Goal: Transaction & Acquisition: Purchase product/service

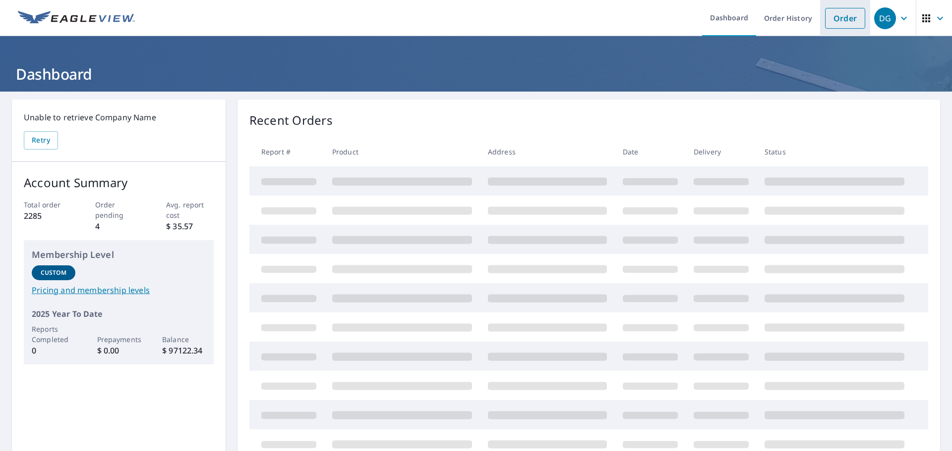
click at [845, 21] on link "Order" at bounding box center [845, 18] width 40 height 21
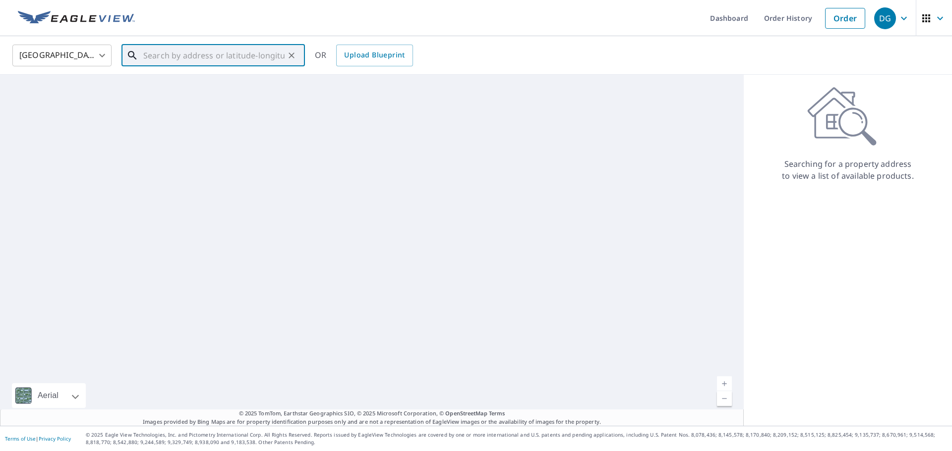
click at [202, 50] on input "text" at bounding box center [213, 56] width 141 height 28
paste input "[STREET_ADDRESS]"
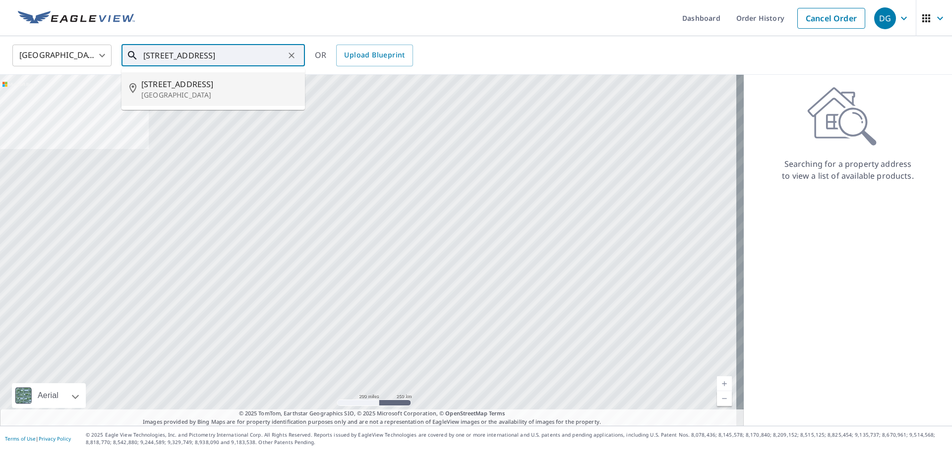
click at [218, 108] on ul "[STREET_ADDRESS]" at bounding box center [212, 89] width 183 height 42
click at [212, 93] on p "[GEOGRAPHIC_DATA]" at bounding box center [219, 95] width 156 height 10
type input "[STREET_ADDRESS]"
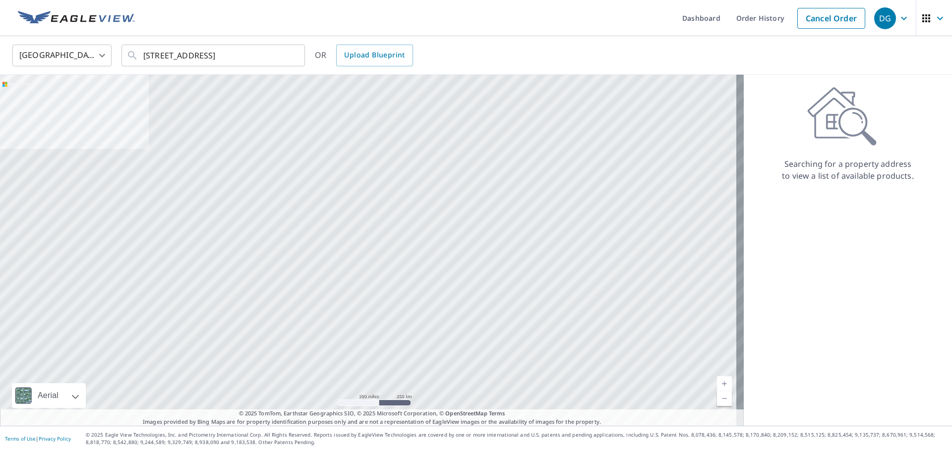
scroll to position [0, 0]
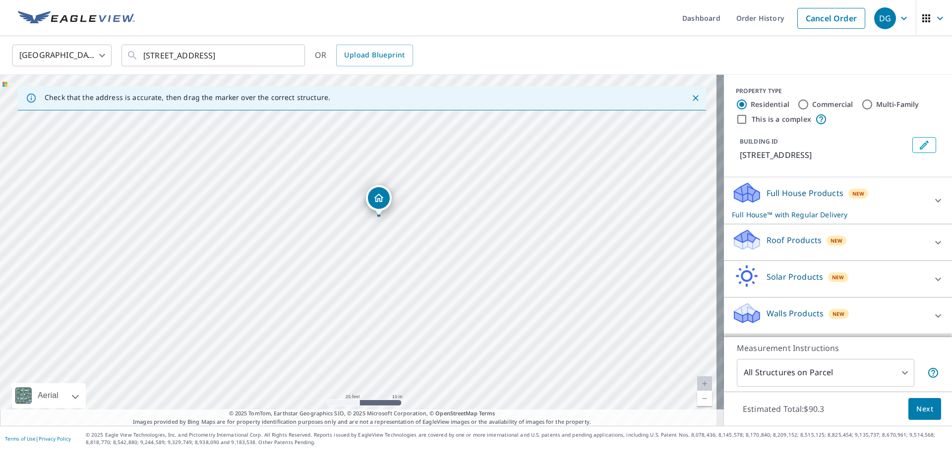
click at [810, 245] on div "Roof Products New" at bounding box center [829, 242] width 194 height 28
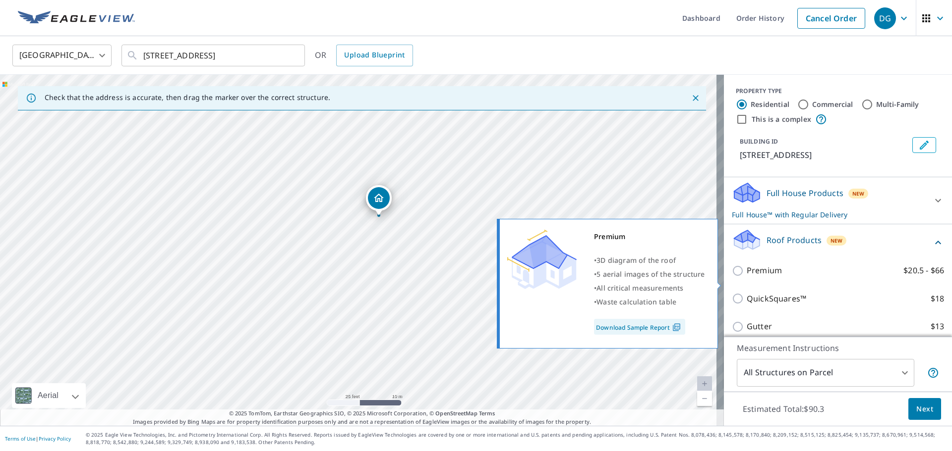
click at [763, 277] on p "Premium" at bounding box center [763, 271] width 35 height 12
click at [746, 277] on input "Premium $20.5 - $66" at bounding box center [739, 271] width 15 height 12
checkbox input "true"
checkbox input "false"
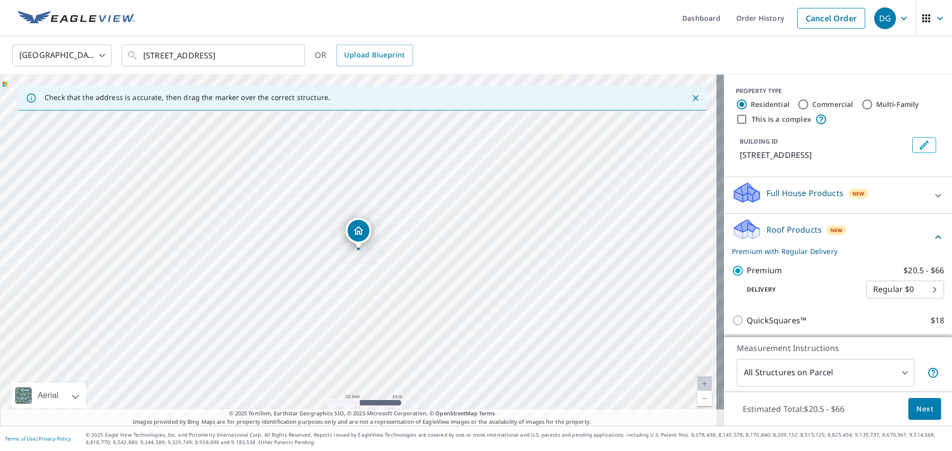
click at [922, 412] on span "Next" at bounding box center [924, 409] width 17 height 12
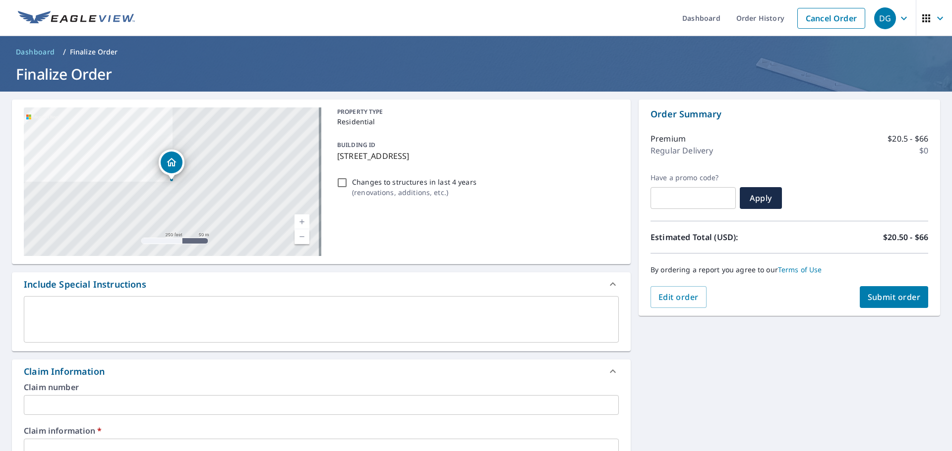
scroll to position [149, 0]
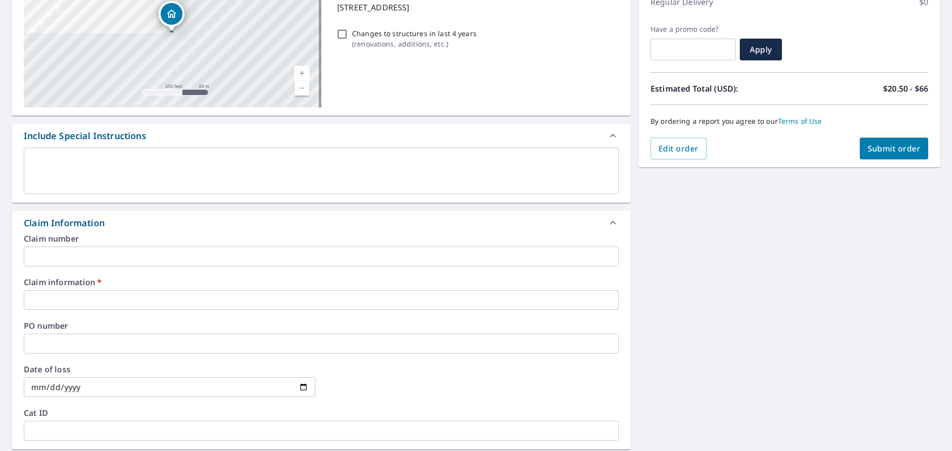
click at [72, 295] on input "text" at bounding box center [321, 300] width 595 height 20
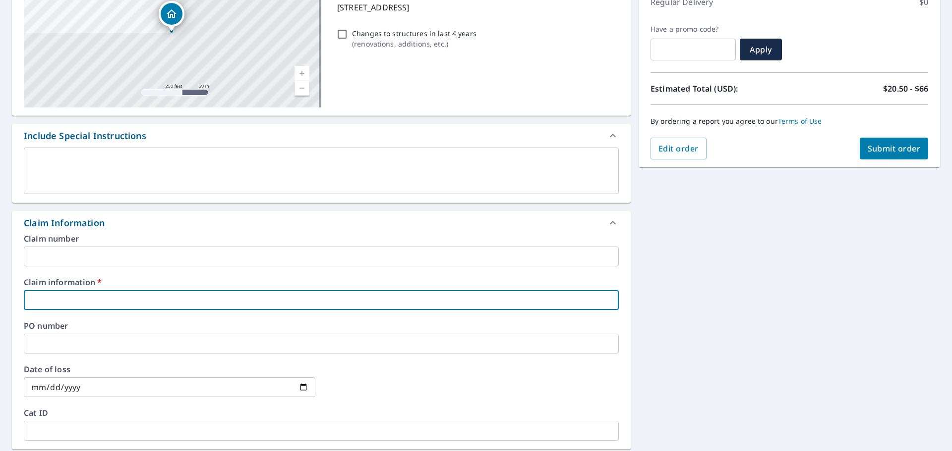
type input "a"
checkbox input "true"
type input "ad"
checkbox input "true"
type input "adk"
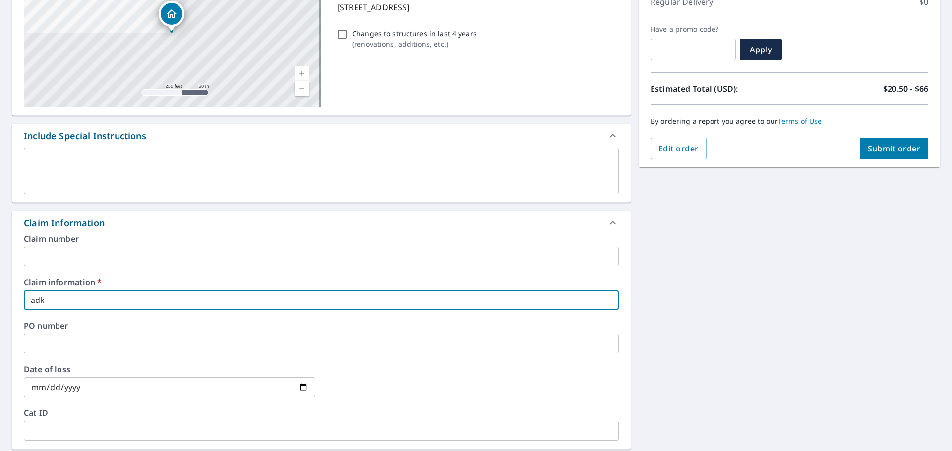
checkbox input "true"
type input "adkn"
checkbox input "true"
type input "adk"
checkbox input "true"
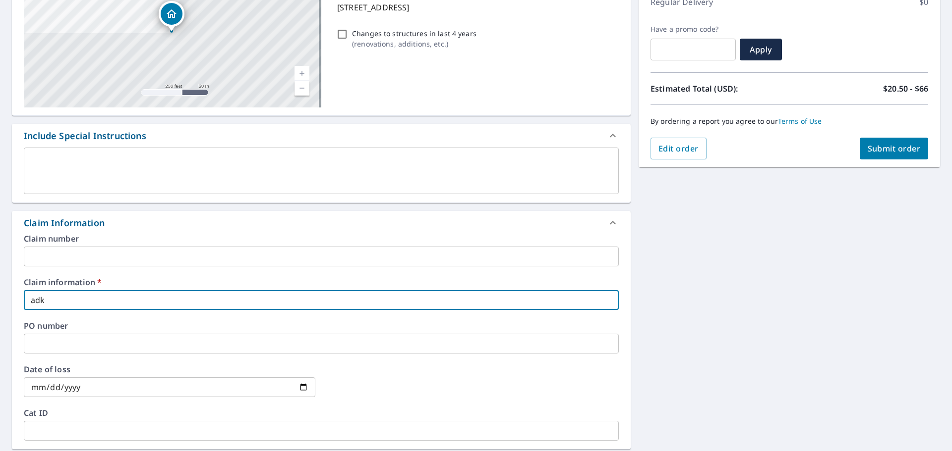
type input "ad"
checkbox input "true"
type input "a"
checkbox input "true"
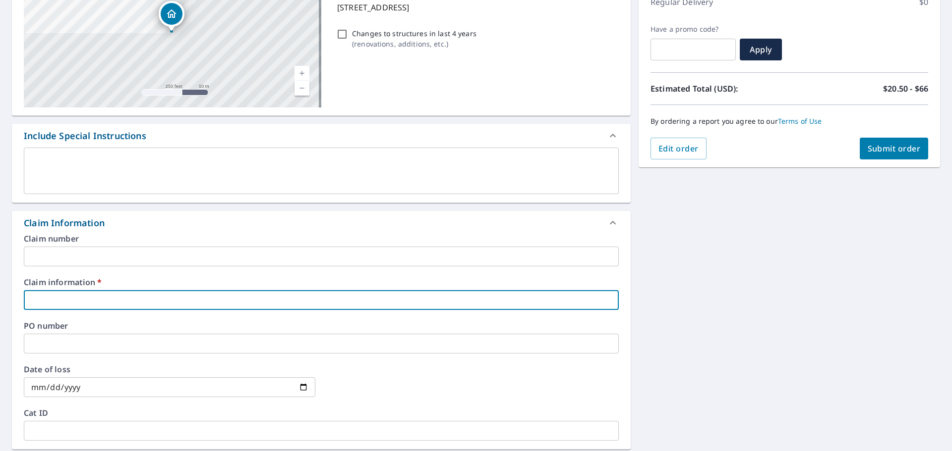
type input "A"
checkbox input "true"
type input "Ad"
checkbox input "true"
type input "Adk"
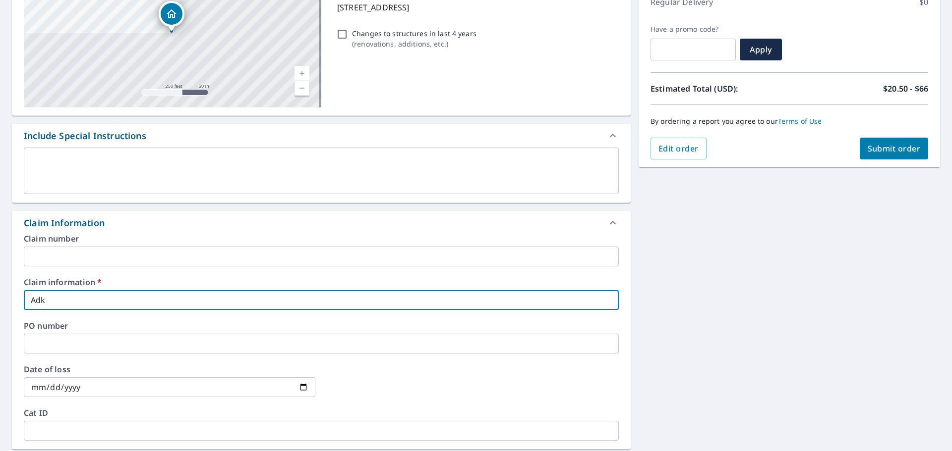
checkbox input "true"
type input "Adki"
checkbox input "true"
type input "Adkin"
checkbox input "true"
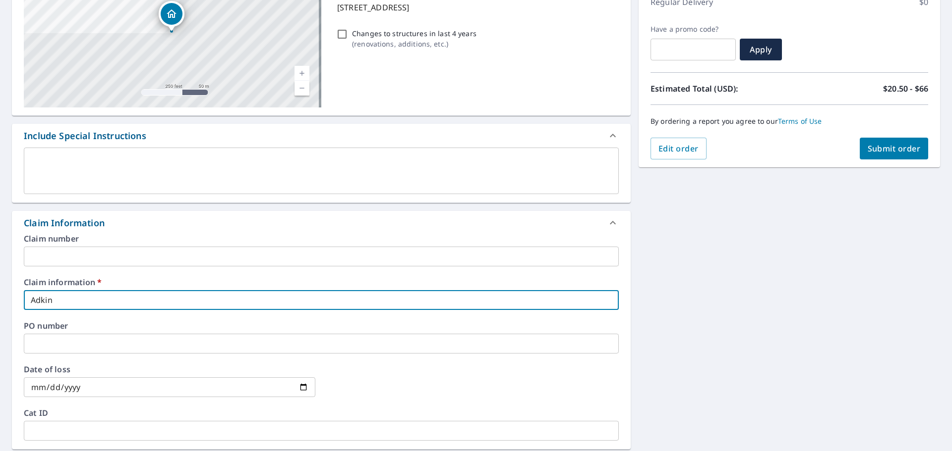
type input "[PERSON_NAME]"
checkbox input "true"
type input "[PERSON_NAME]"
click at [777, 276] on div "[STREET_ADDRESS] A standard road map Aerial A detailed look from above Labels L…" at bounding box center [476, 320] width 952 height 755
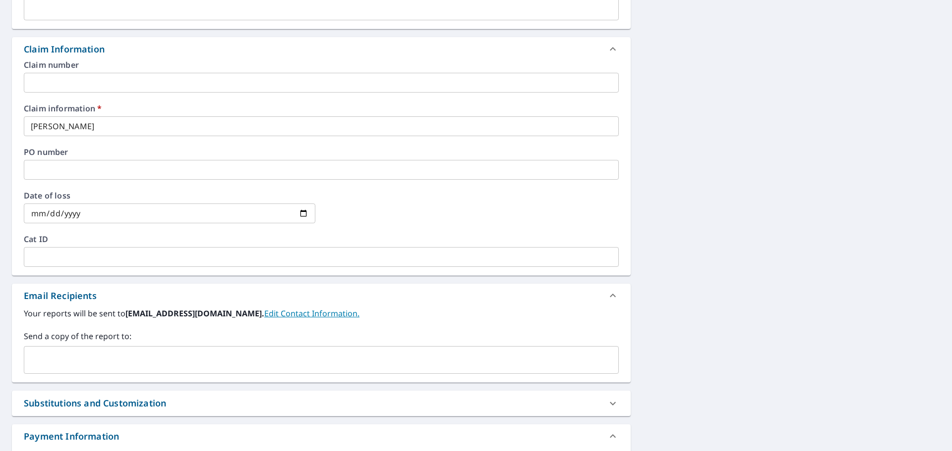
scroll to position [347, 0]
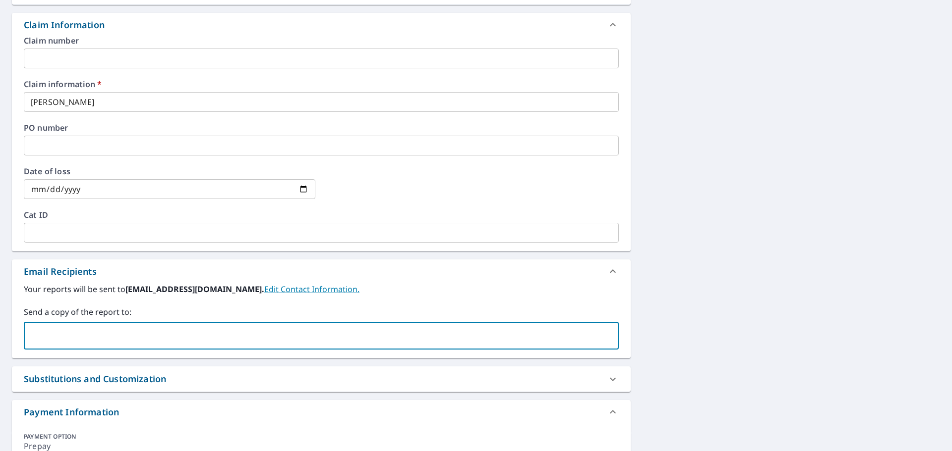
click at [78, 341] on input "text" at bounding box center [313, 336] width 571 height 19
type input "[PERSON_NAME][EMAIL_ADDRESS][PERSON_NAME][DOMAIN_NAME]"
click at [753, 351] on div "[STREET_ADDRESS] A standard road map Aerial A detailed look from above Labels L…" at bounding box center [476, 122] width 952 height 755
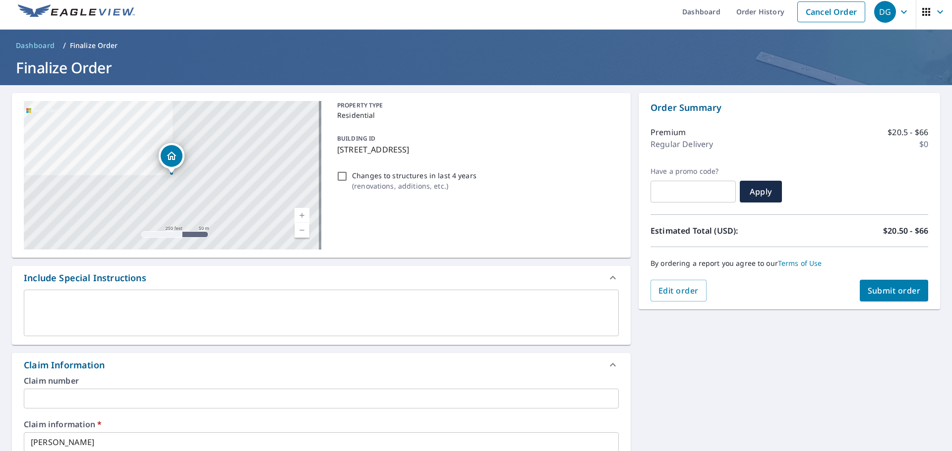
scroll to position [0, 0]
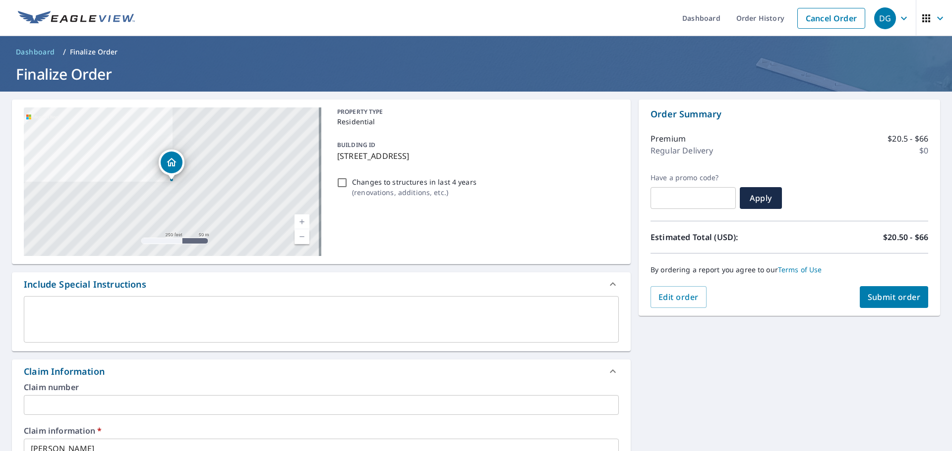
click at [901, 298] on span "Submit order" at bounding box center [893, 297] width 53 height 11
checkbox input "true"
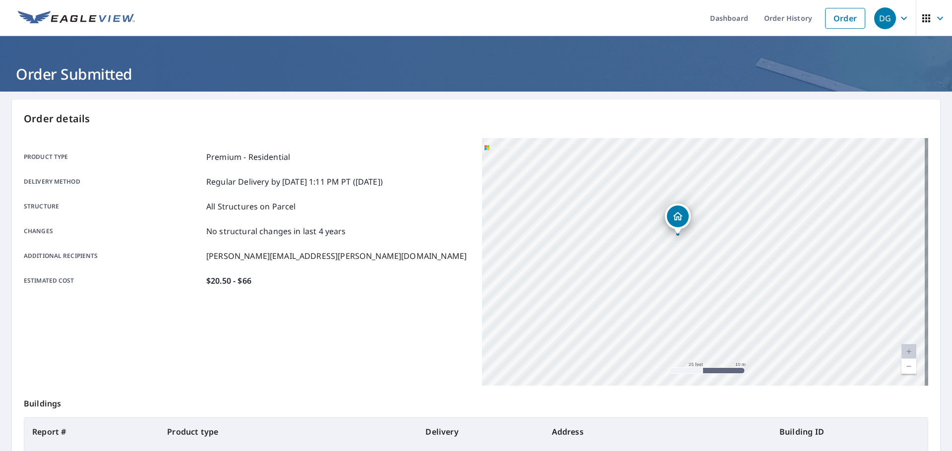
drag, startPoint x: 563, startPoint y: 207, endPoint x: 656, endPoint y: 282, distance: 119.5
click at [656, 282] on div "[STREET_ADDRESS]" at bounding box center [705, 262] width 446 height 248
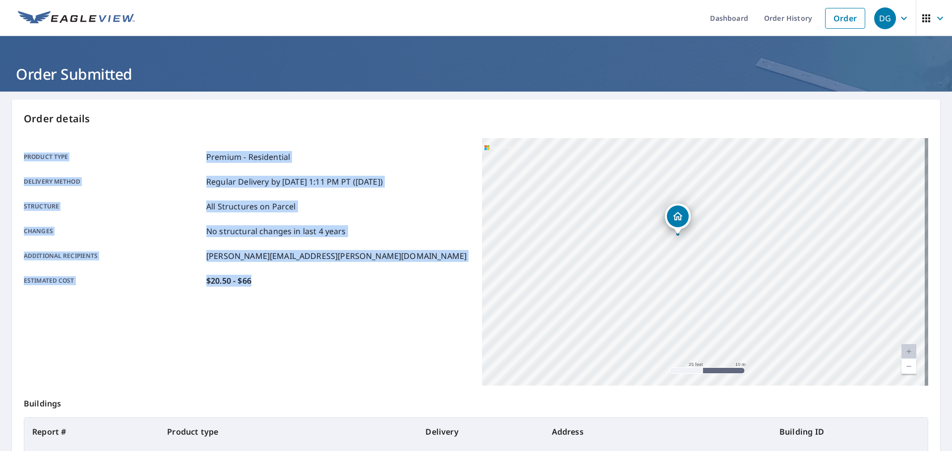
drag, startPoint x: 253, startPoint y: 279, endPoint x: 24, endPoint y: 161, distance: 256.9
click at [24, 161] on div "Product type Premium - Residential Delivery method Regular Delivery by [DATE] 1…" at bounding box center [247, 219] width 446 height 136
click at [24, 161] on p "Product type" at bounding box center [113, 157] width 178 height 12
drag, startPoint x: 262, startPoint y: 280, endPoint x: 13, endPoint y: 156, distance: 277.7
click at [13, 156] on div "Order details Product type Premium - Residential Delivery method Regular Delive…" at bounding box center [476, 325] width 928 height 451
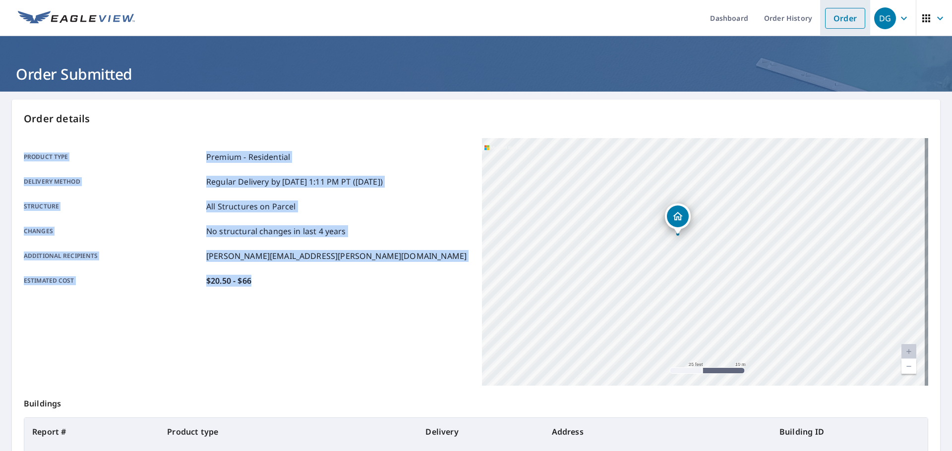
click at [832, 16] on link "Order" at bounding box center [845, 18] width 40 height 21
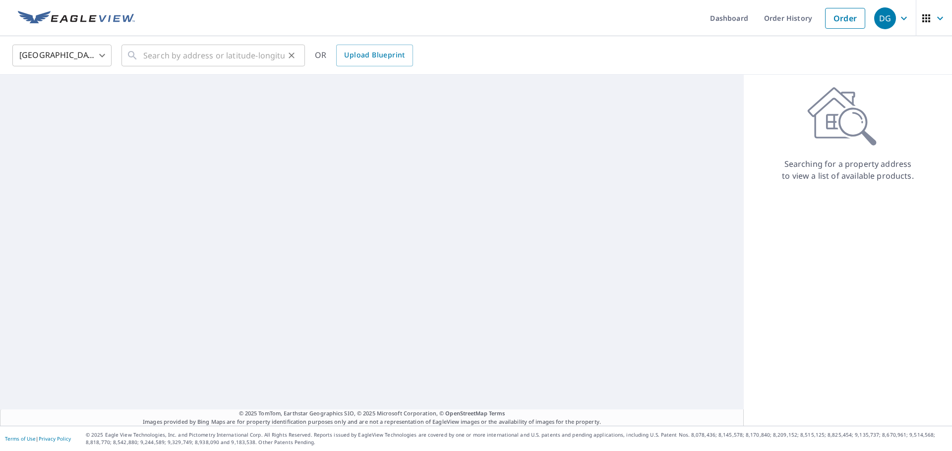
drag, startPoint x: 186, startPoint y: 40, endPoint x: 187, endPoint y: 54, distance: 13.5
click at [186, 40] on div "United States [GEOGRAPHIC_DATA] ​ ​ OR Upload Blueprint" at bounding box center [476, 55] width 952 height 39
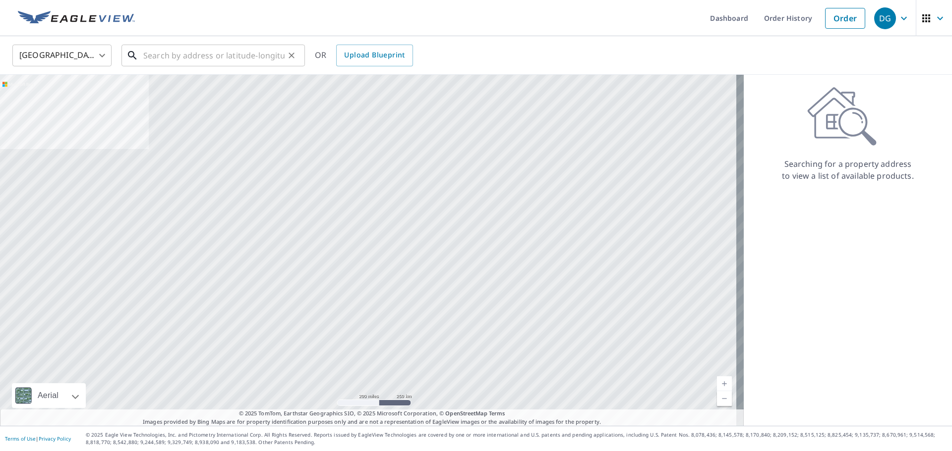
click at [187, 55] on input "text" at bounding box center [213, 56] width 141 height 28
paste input "[STREET_ADDRESS]"
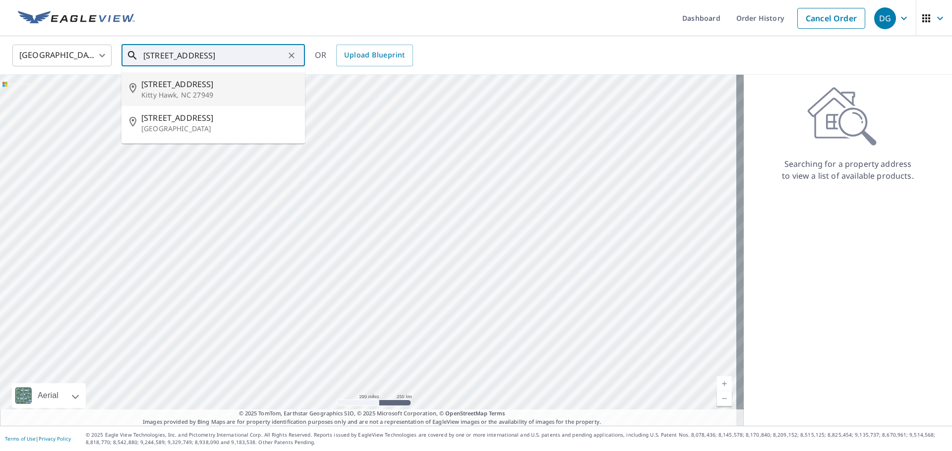
click at [196, 93] on p "Kitty Hawk, NC 27949" at bounding box center [219, 95] width 156 height 10
type input "[STREET_ADDRESS]"
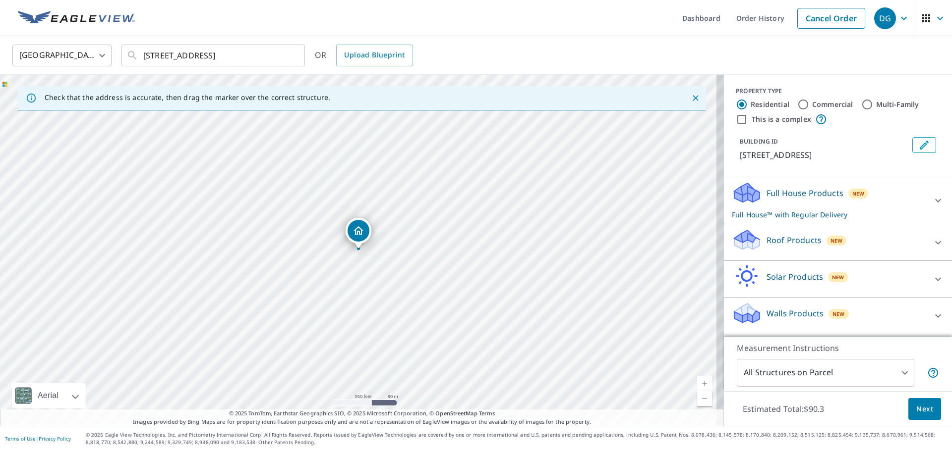
click at [792, 247] on div "Roof Products New" at bounding box center [829, 242] width 194 height 28
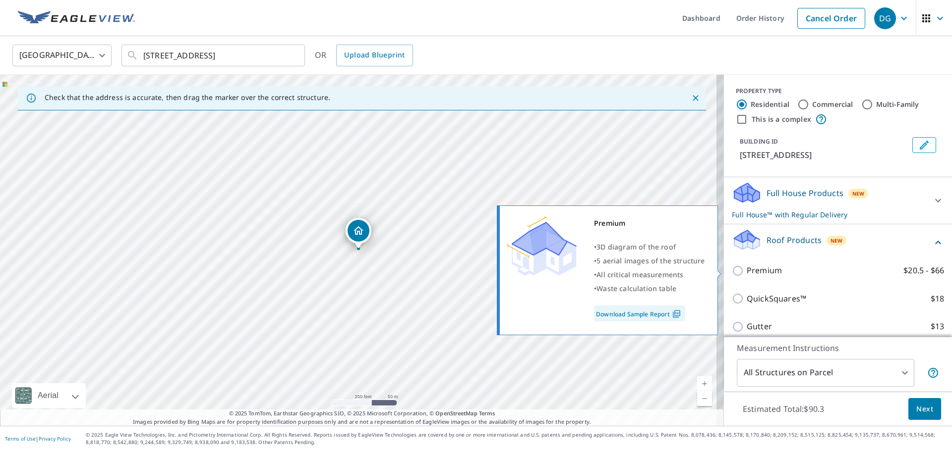
click at [758, 272] on p "Premium" at bounding box center [763, 271] width 35 height 12
click at [746, 272] on input "Premium $20.5 - $66" at bounding box center [739, 271] width 15 height 12
checkbox input "true"
checkbox input "false"
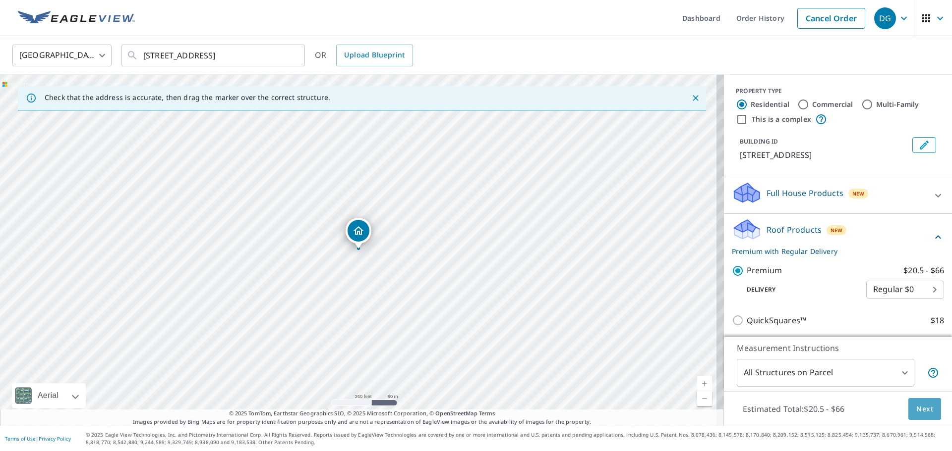
click at [917, 400] on button "Next" at bounding box center [924, 409] width 33 height 22
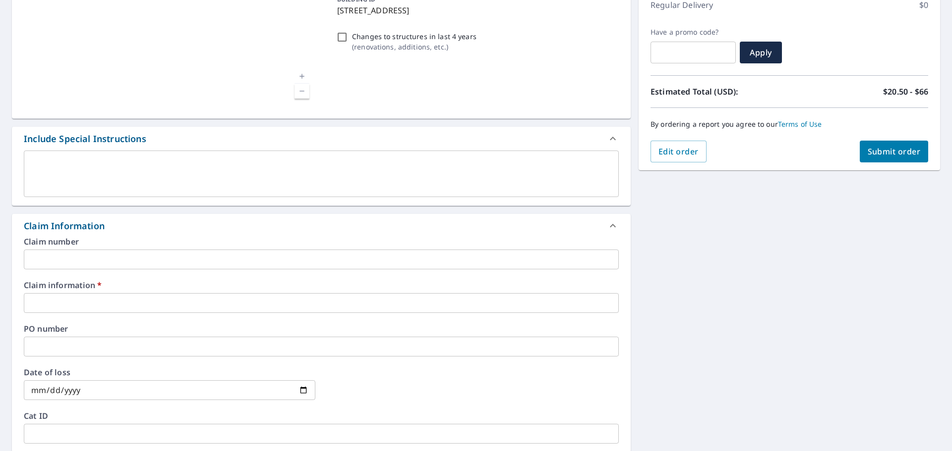
scroll to position [198, 0]
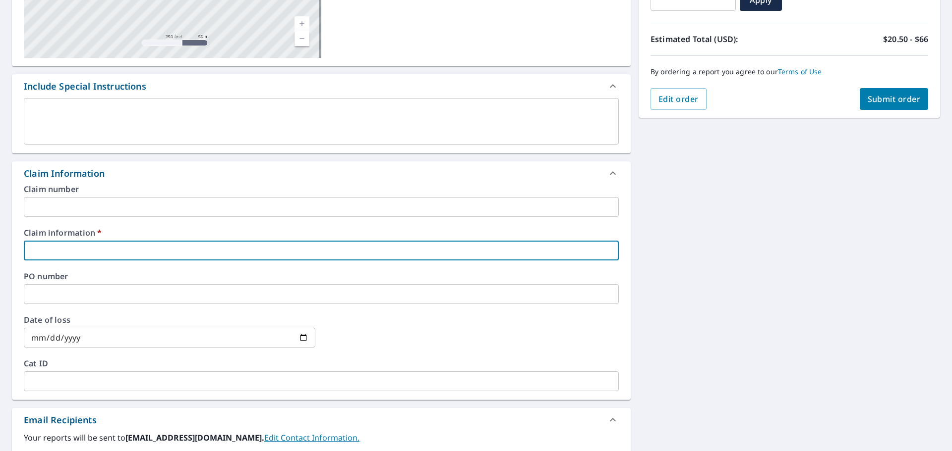
click at [78, 248] on input "text" at bounding box center [321, 251] width 595 height 20
type input "[PERSON_NAME]"
checkbox input "true"
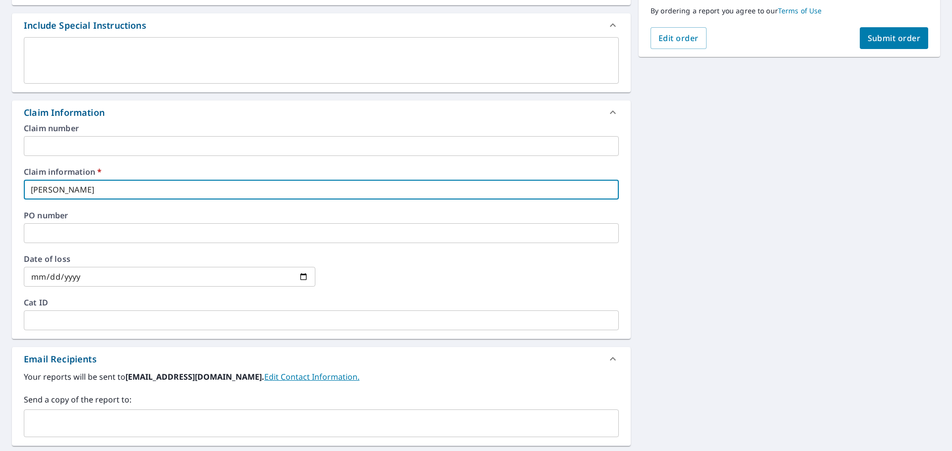
scroll to position [347, 0]
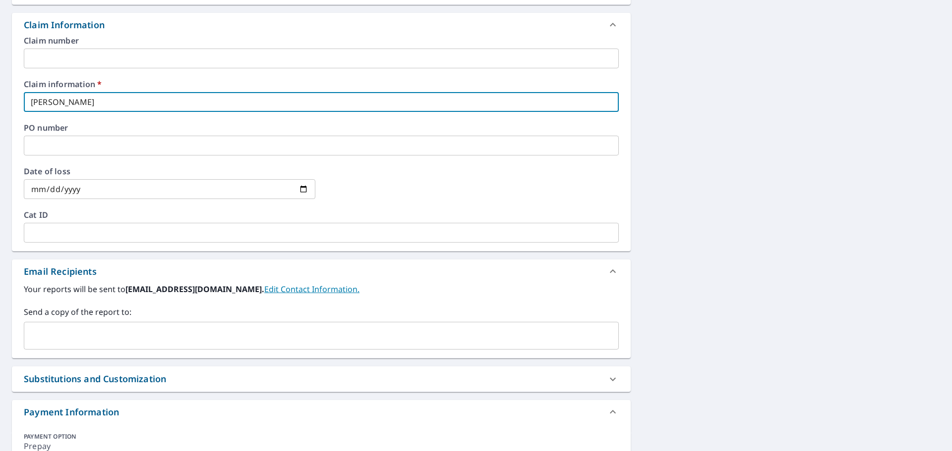
click at [123, 350] on div "Your reports will be sent to [EMAIL_ADDRESS][DOMAIN_NAME]. Edit Contact Informa…" at bounding box center [321, 320] width 619 height 75
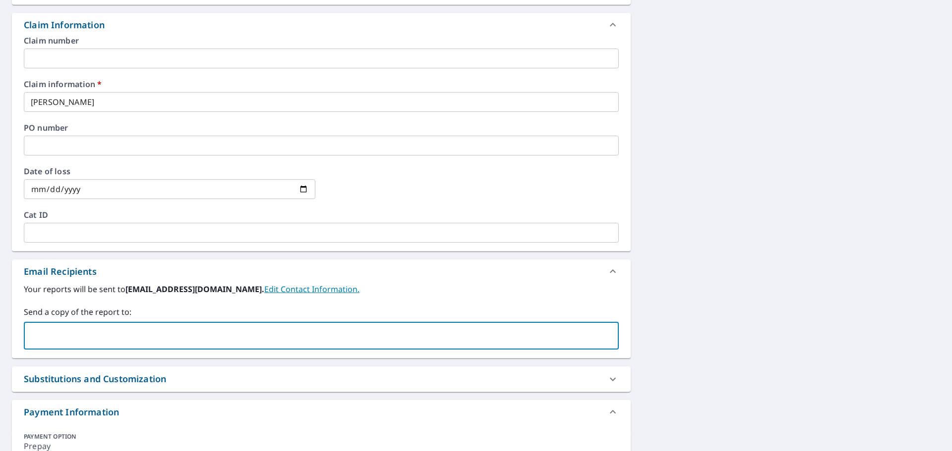
click at [131, 339] on input "text" at bounding box center [313, 336] width 571 height 19
type input "[PERSON_NAME][EMAIL_ADDRESS][PERSON_NAME][DOMAIN_NAME]"
click at [767, 115] on div "[STREET_ADDRESS] Aerial Road A standard road map Aerial A detailed look from ab…" at bounding box center [476, 122] width 952 height 755
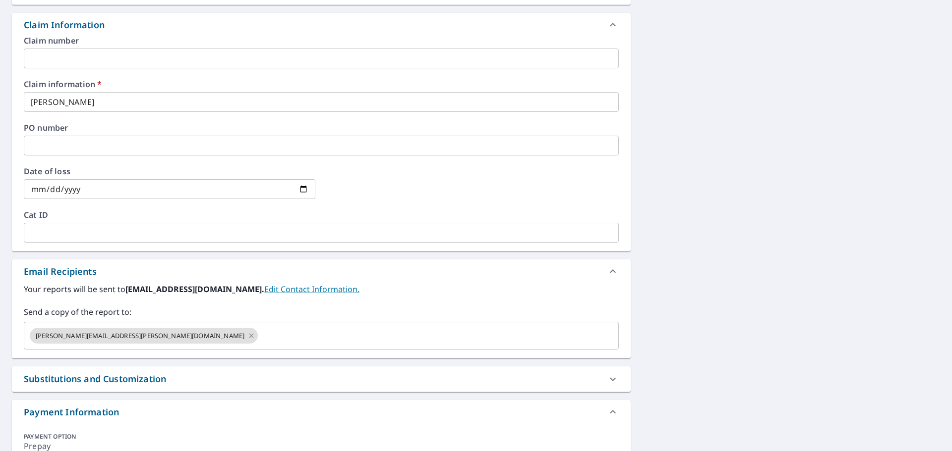
scroll to position [50, 0]
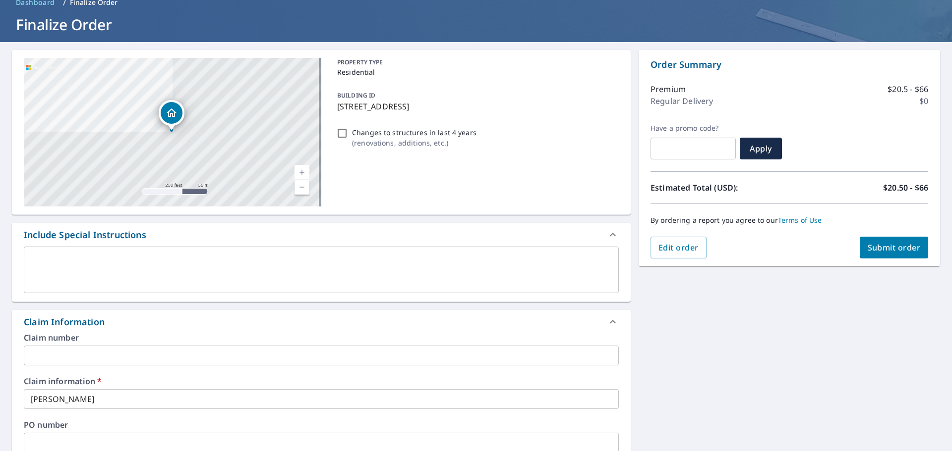
click at [869, 236] on div "By ordering a report you agree to our Terms of Use" at bounding box center [789, 220] width 278 height 33
click at [870, 245] on span "Submit order" at bounding box center [893, 247] width 53 height 11
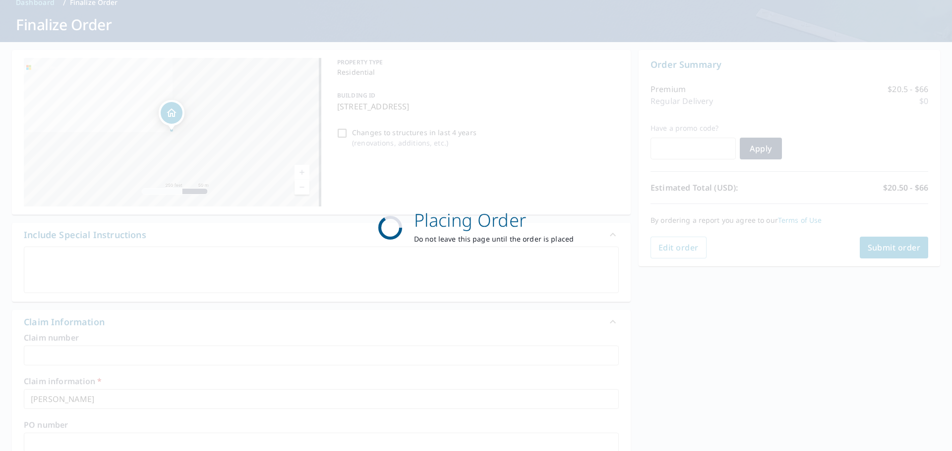
checkbox input "true"
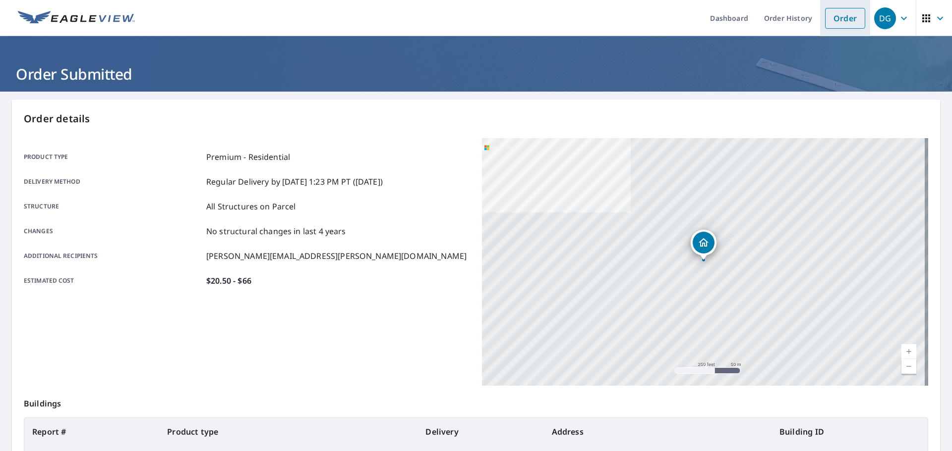
click at [842, 18] on link "Order" at bounding box center [845, 18] width 40 height 21
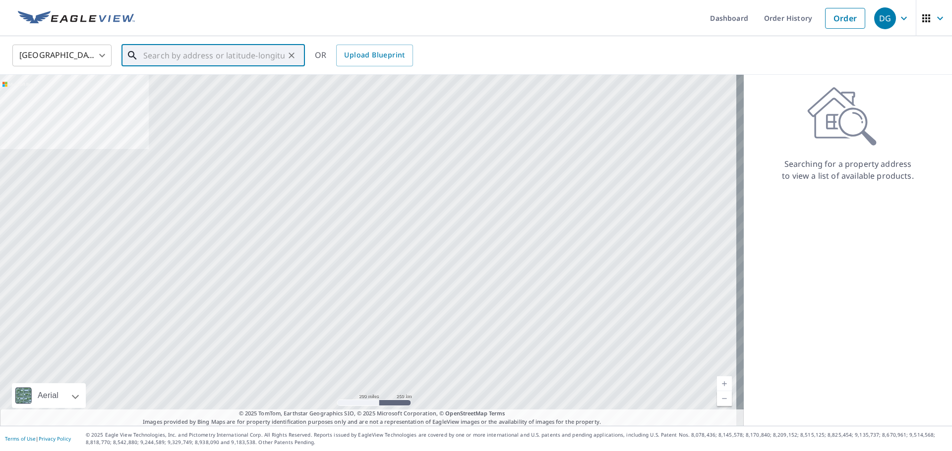
click at [240, 53] on input "text" at bounding box center [213, 56] width 141 height 28
paste input "[STREET_ADDRESS]"
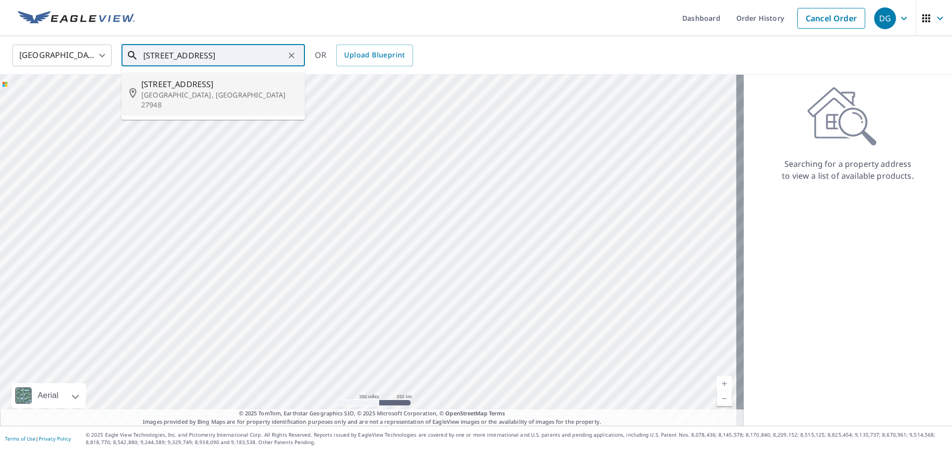
click at [220, 99] on p "[GEOGRAPHIC_DATA], [GEOGRAPHIC_DATA] 27948" at bounding box center [219, 100] width 156 height 20
type input "[STREET_ADDRESS]"
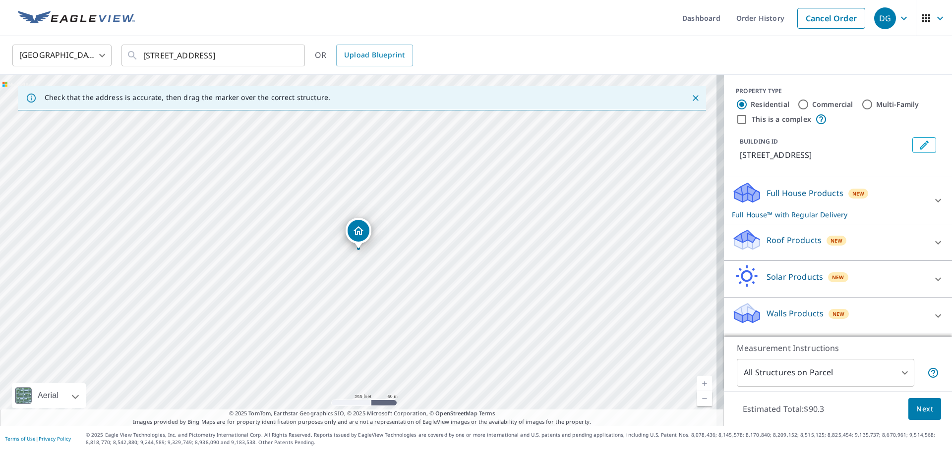
click at [782, 245] on p "Roof Products" at bounding box center [793, 240] width 55 height 12
click at [770, 278] on div "Premium $20.5 - $66" at bounding box center [838, 271] width 212 height 28
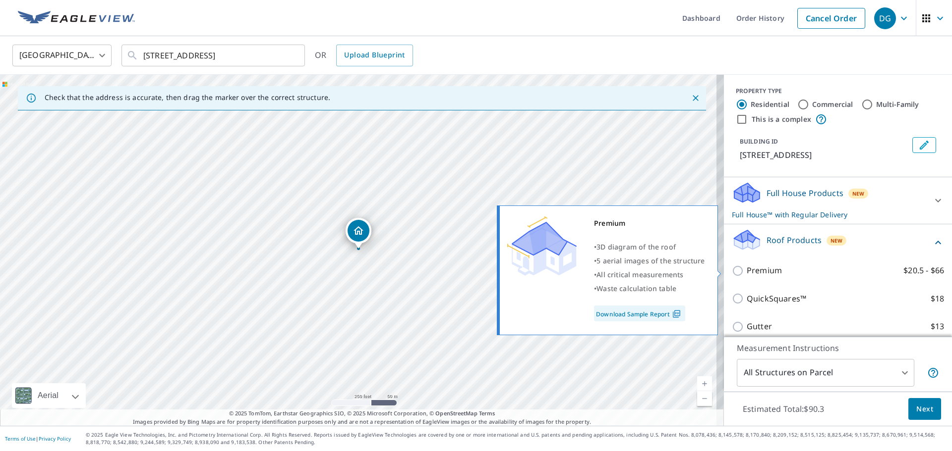
click at [756, 270] on p "Premium" at bounding box center [763, 271] width 35 height 12
click at [746, 270] on input "Premium $20.5 - $66" at bounding box center [739, 271] width 15 height 12
checkbox input "true"
checkbox input "false"
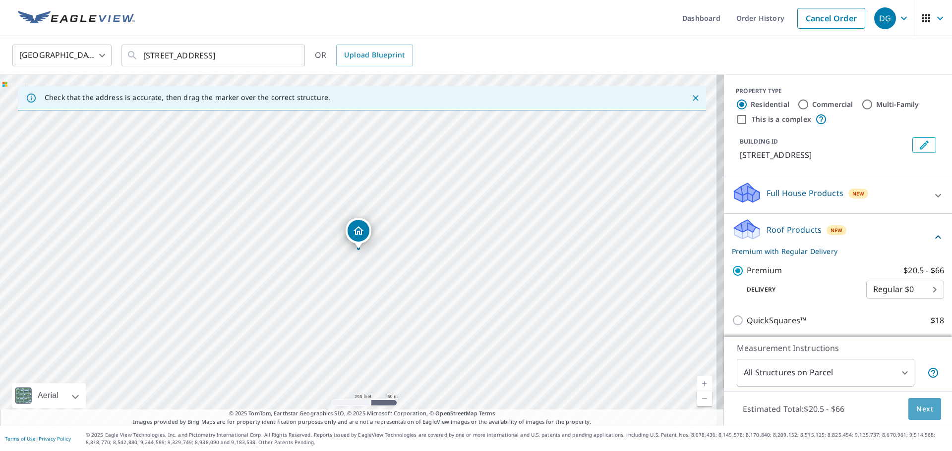
click at [922, 410] on span "Next" at bounding box center [924, 409] width 17 height 12
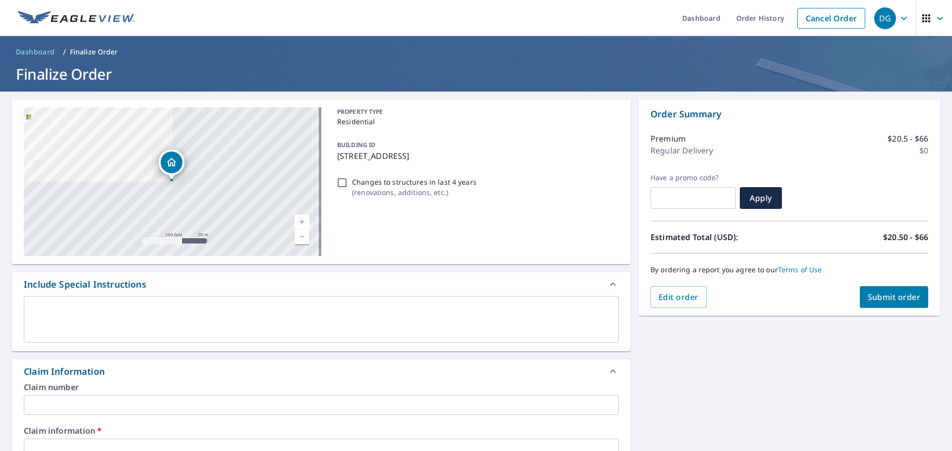
scroll to position [198, 0]
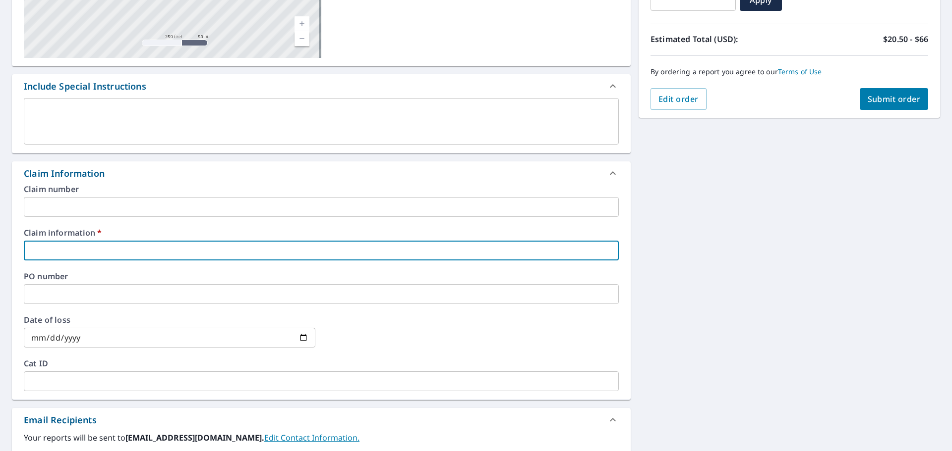
click at [72, 256] on input "text" at bounding box center [321, 251] width 595 height 20
drag, startPoint x: 787, startPoint y: 292, endPoint x: 780, endPoint y: 286, distance: 8.8
click at [787, 292] on div "[STREET_ADDRESS] Aerial Road A standard road map Aerial A detailed look from ab…" at bounding box center [476, 270] width 952 height 755
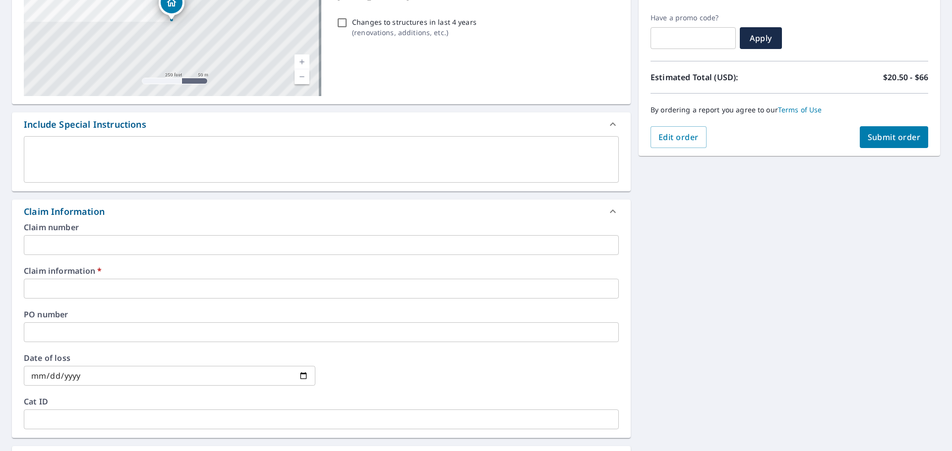
scroll to position [248, 0]
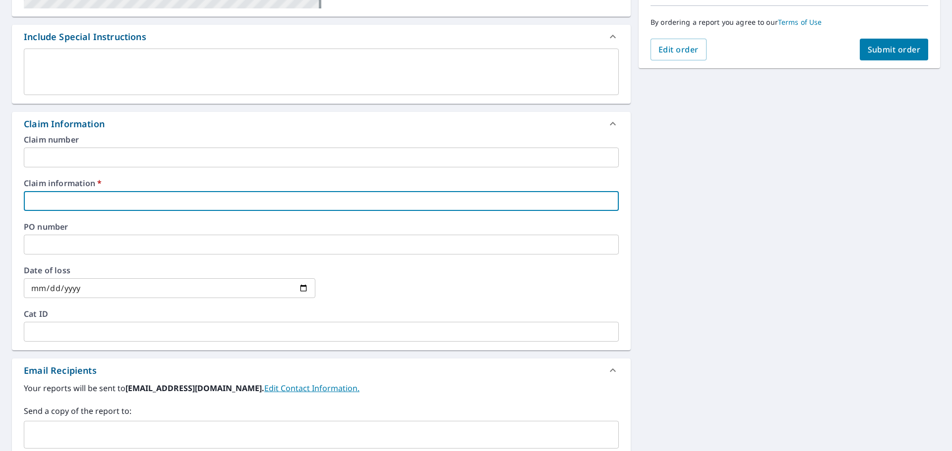
click at [52, 201] on input "text" at bounding box center [321, 201] width 595 height 20
type input "[PERSON_NAME]"
checkbox input "true"
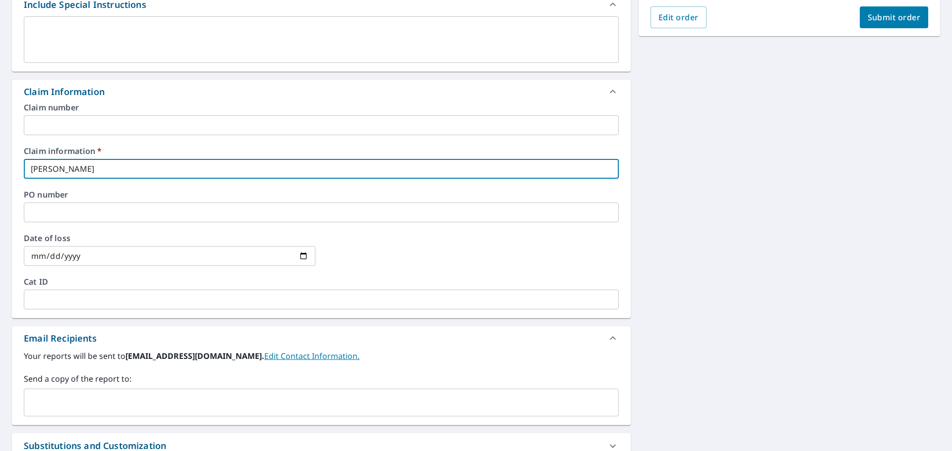
scroll to position [297, 0]
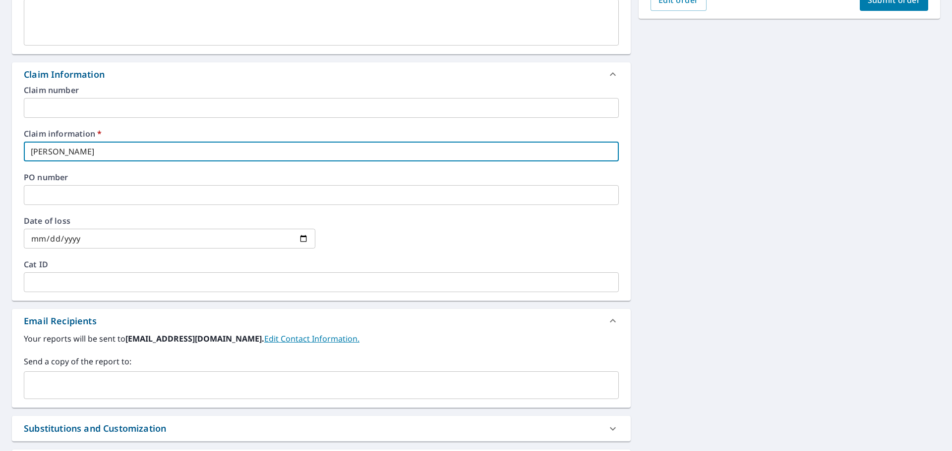
click at [85, 392] on input "text" at bounding box center [313, 385] width 571 height 19
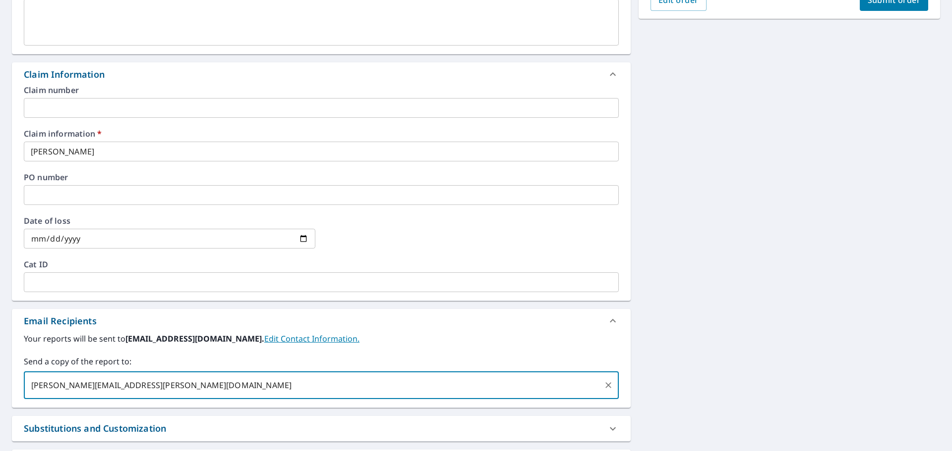
type input "[PERSON_NAME][EMAIL_ADDRESS][PERSON_NAME][DOMAIN_NAME]"
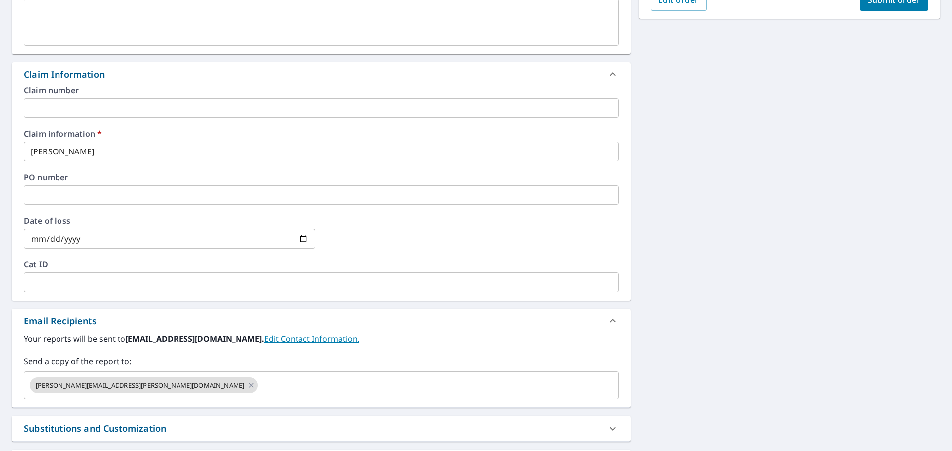
click at [795, 383] on div "[STREET_ADDRESS] Aerial Road A standard road map Aerial A detailed look from ab…" at bounding box center [476, 171] width 952 height 755
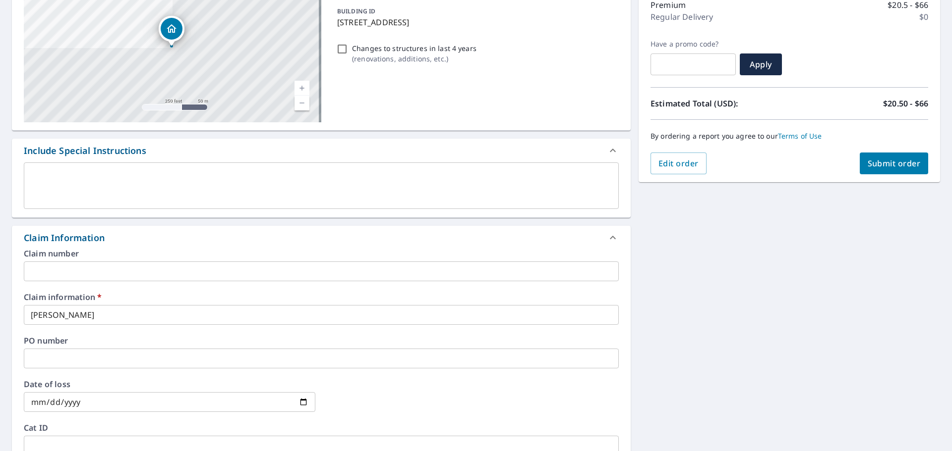
scroll to position [0, 0]
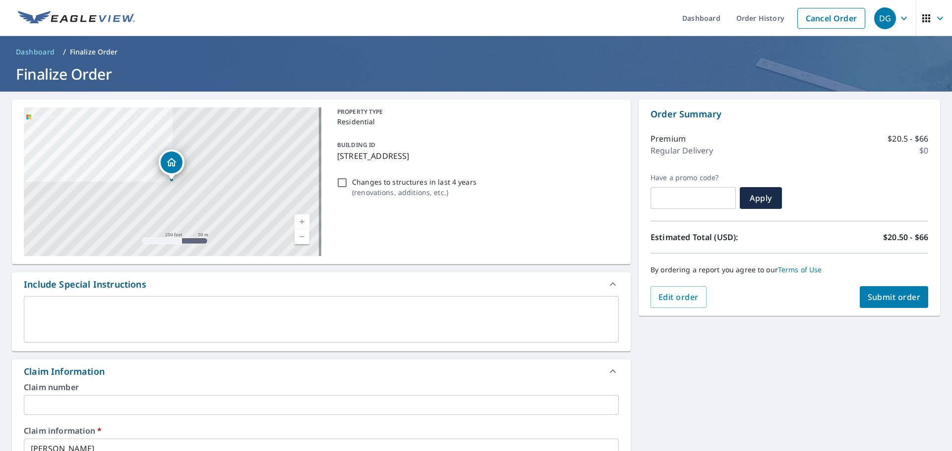
click at [887, 300] on span "Submit order" at bounding box center [893, 297] width 53 height 11
checkbox input "true"
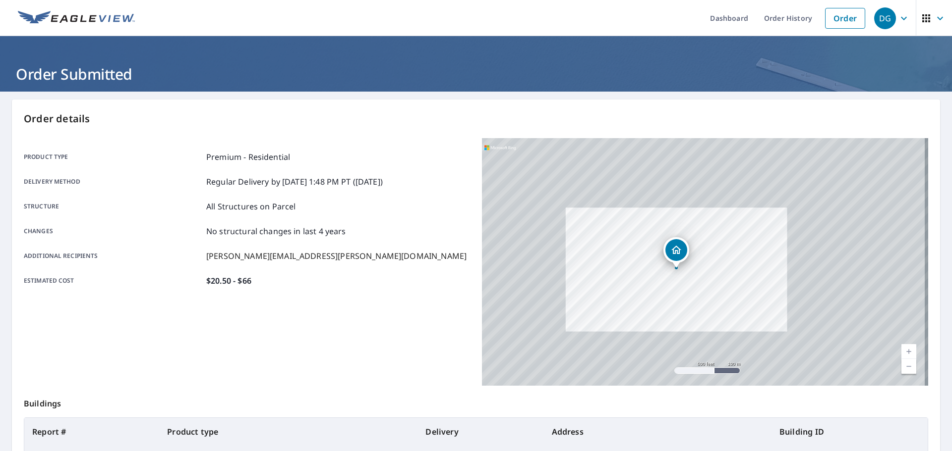
scroll to position [132, 0]
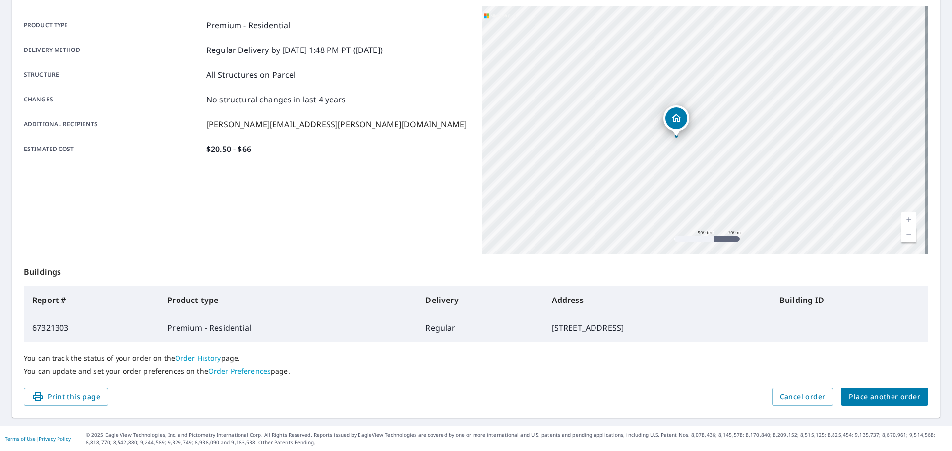
click at [890, 407] on div "Order details Product type Premium - Residential Delivery method Regular Delive…" at bounding box center [476, 193] width 928 height 451
click at [892, 399] on span "Place another order" at bounding box center [883, 397] width 71 height 12
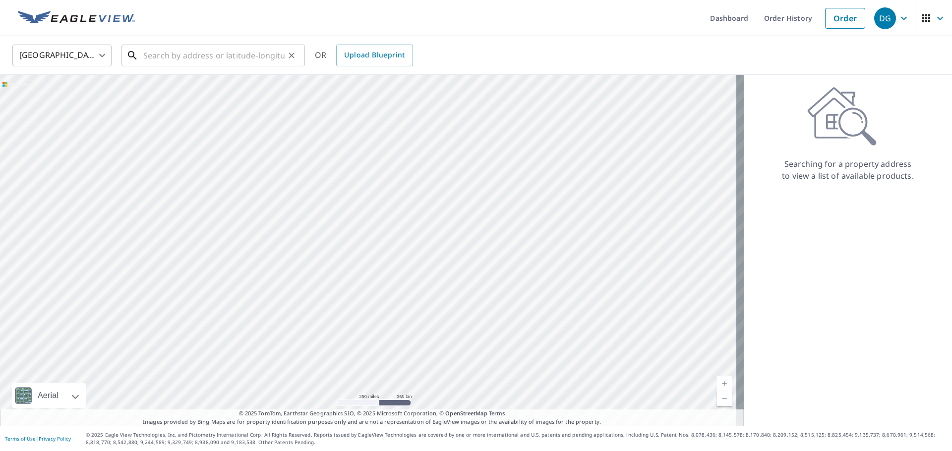
click at [249, 49] on input "text" at bounding box center [213, 56] width 141 height 28
paste input "[STREET_ADDRESS][PERSON_NAME]"
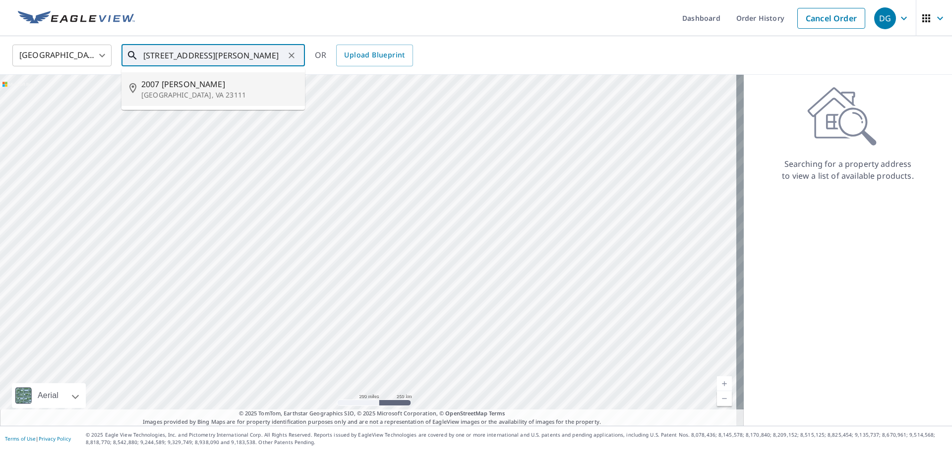
click at [196, 88] on span "2007 [PERSON_NAME]" at bounding box center [219, 84] width 156 height 12
type input "[STREET_ADDRESS][PERSON_NAME]"
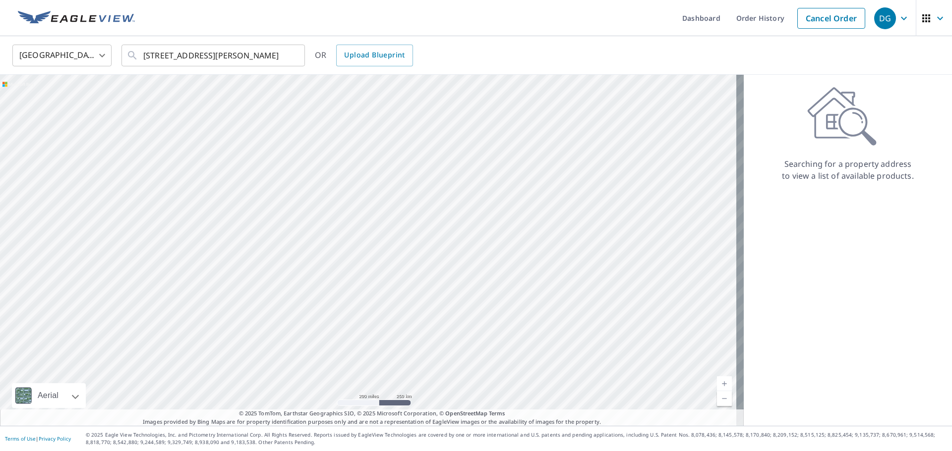
scroll to position [0, 0]
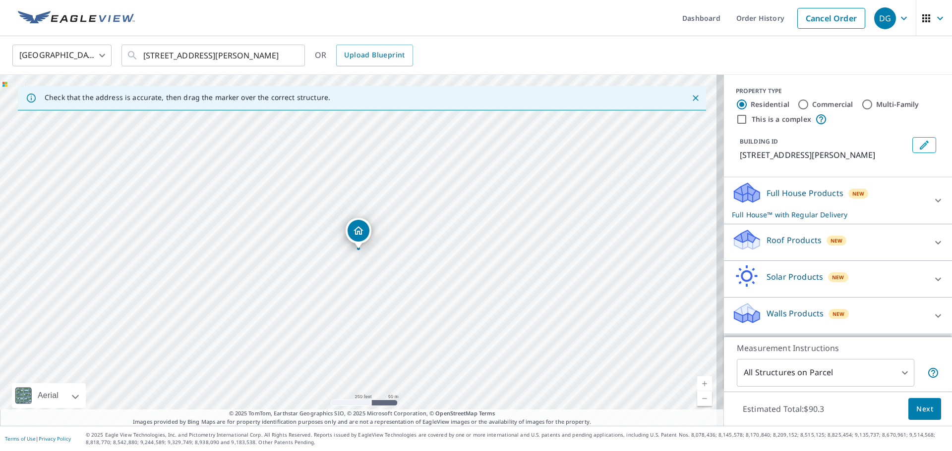
click at [772, 226] on div "Roof Products New Premium $20.5 - $66 QuickSquares™ $18 Gutter $13 Bid Perfect™…" at bounding box center [838, 243] width 228 height 37
click at [773, 233] on div "Roof Products New" at bounding box center [829, 242] width 194 height 28
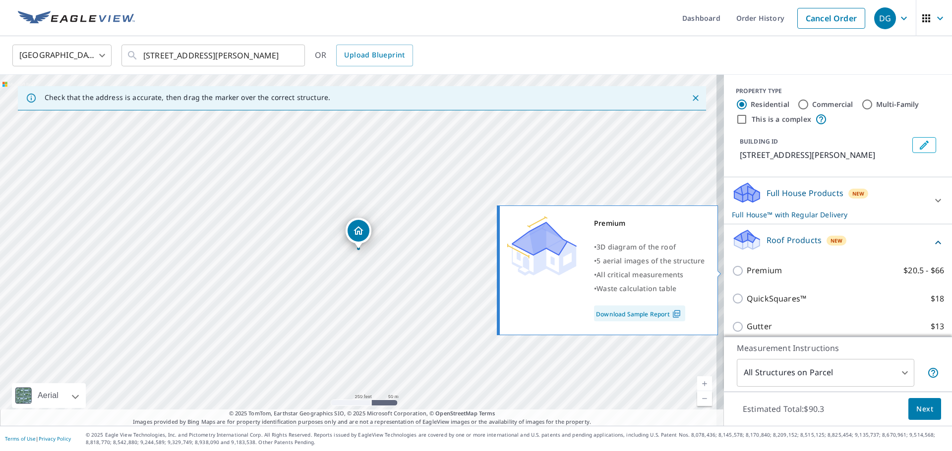
click at [752, 272] on p "Premium" at bounding box center [763, 271] width 35 height 12
click at [746, 272] on input "Premium $20.5 - $66" at bounding box center [739, 271] width 15 height 12
checkbox input "true"
checkbox input "false"
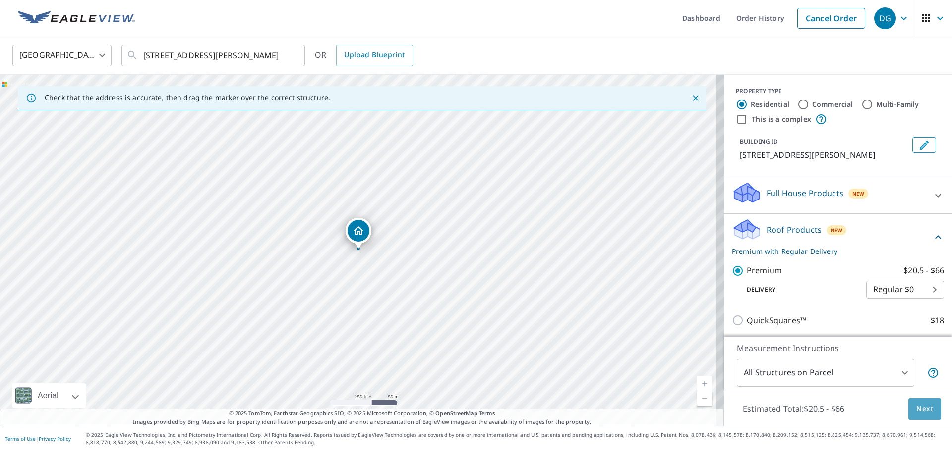
click at [919, 415] on span "Next" at bounding box center [924, 409] width 17 height 12
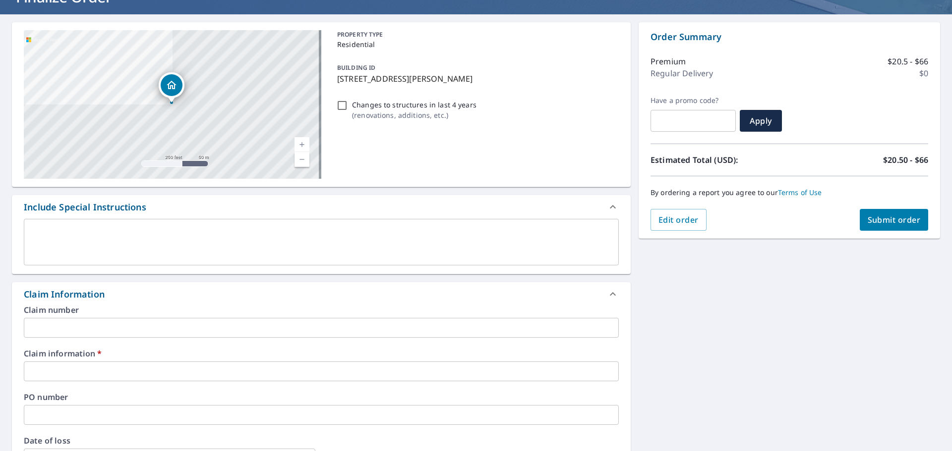
scroll to position [149, 0]
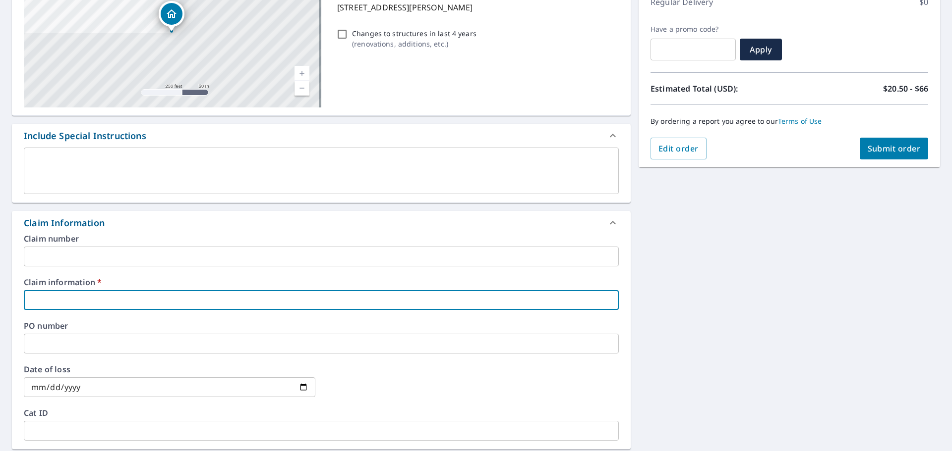
click at [75, 296] on input "text" at bounding box center [321, 300] width 595 height 20
type input "H"
checkbox input "true"
type input "HN"
checkbox input "true"
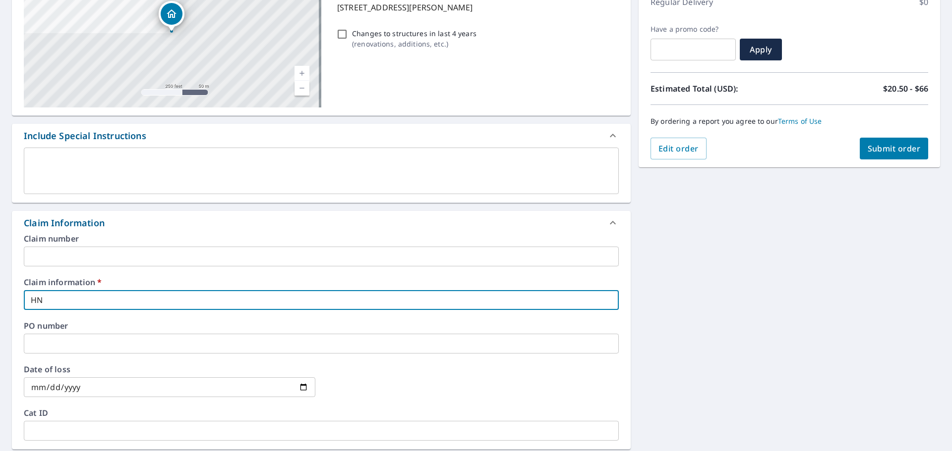
type input "HNO"
checkbox input "true"
type input "HNO"
click at [642, 289] on div "[STREET_ADDRESS][PERSON_NAME] A standard road map Aerial A detailed look from a…" at bounding box center [476, 320] width 952 height 755
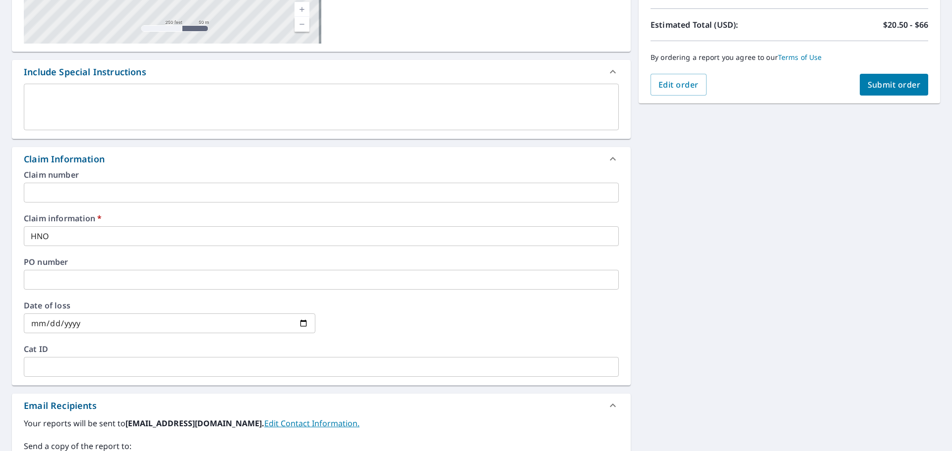
scroll to position [297, 0]
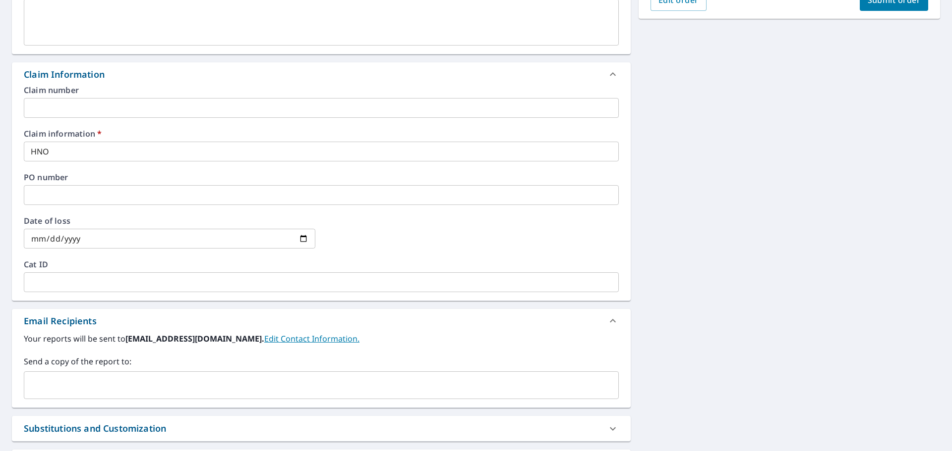
click at [114, 380] on input "text" at bounding box center [313, 385] width 571 height 19
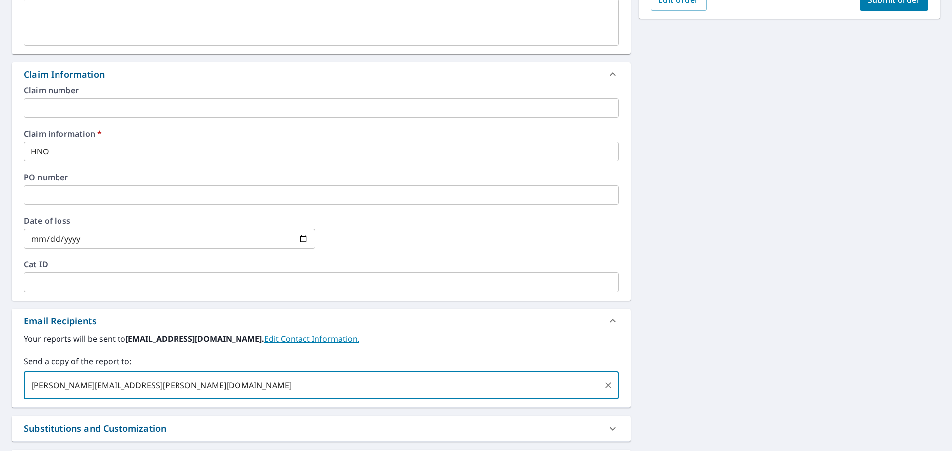
type input "[PERSON_NAME][EMAIL_ADDRESS][PERSON_NAME][DOMAIN_NAME]"
drag, startPoint x: 580, startPoint y: 371, endPoint x: 656, endPoint y: 362, distance: 76.4
click at [593, 366] on div "Send a copy of the report to: ​" at bounding box center [321, 378] width 595 height 44
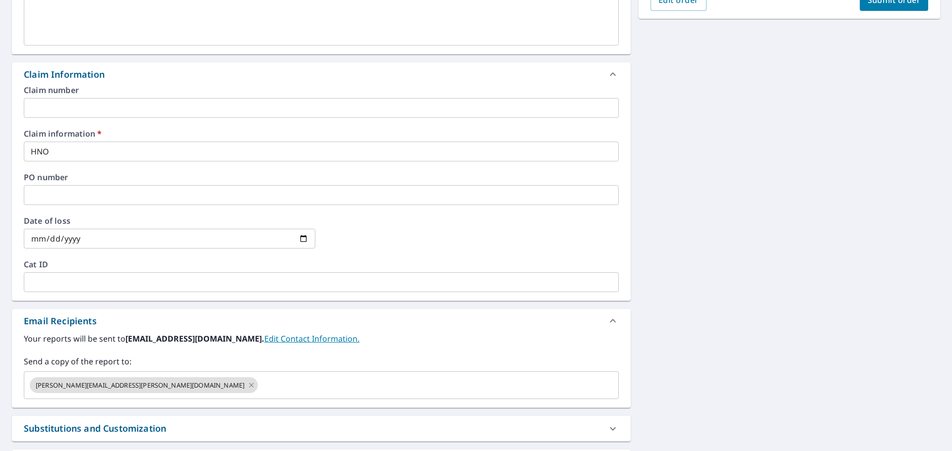
click at [656, 362] on div "[STREET_ADDRESS][PERSON_NAME] A standard road map Aerial A detailed look from a…" at bounding box center [476, 171] width 952 height 755
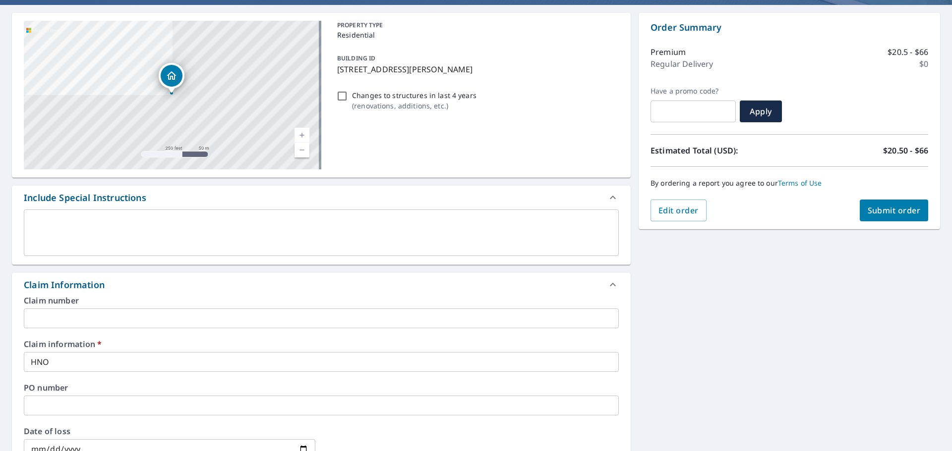
scroll to position [0, 0]
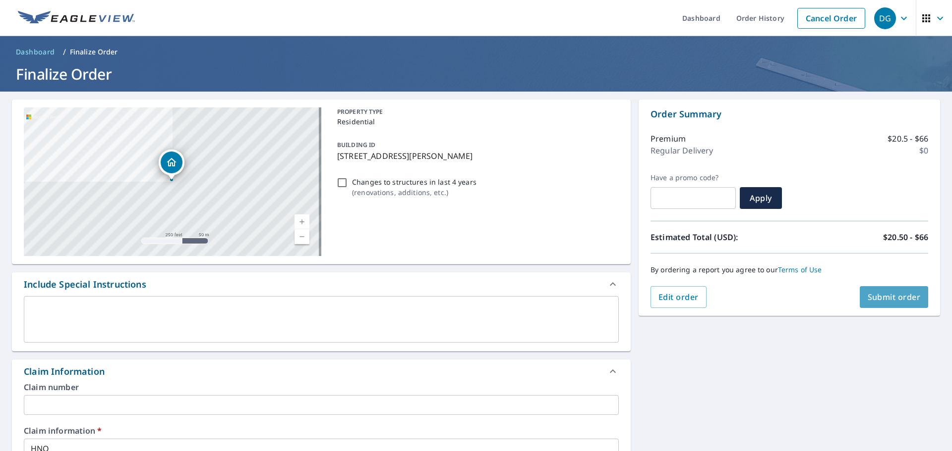
click at [895, 295] on span "Submit order" at bounding box center [893, 297] width 53 height 11
checkbox input "true"
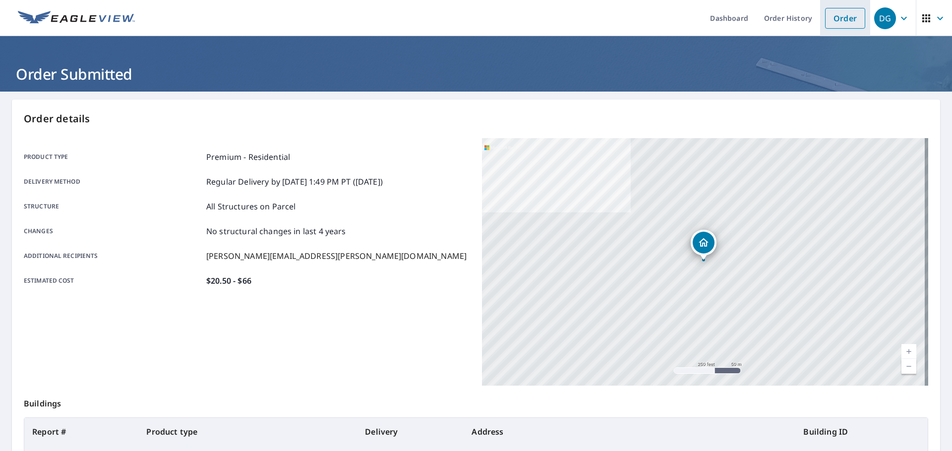
click at [825, 17] on link "Order" at bounding box center [845, 18] width 40 height 21
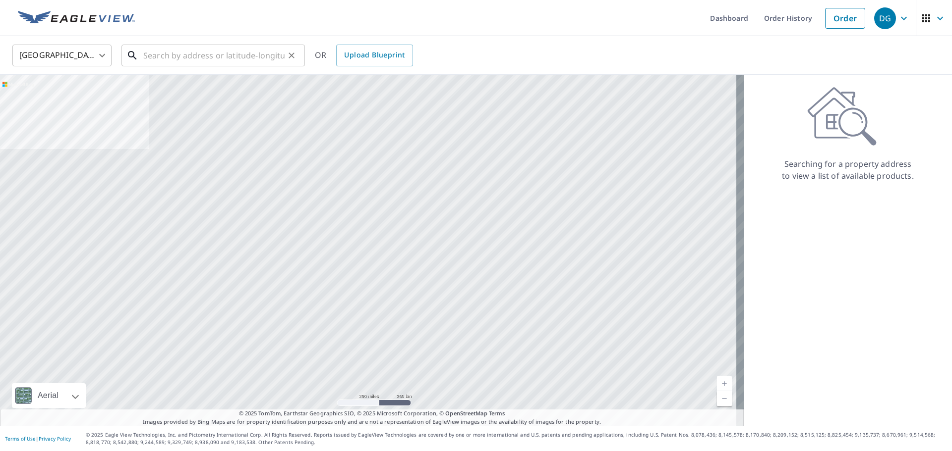
click at [229, 50] on input "text" at bounding box center [213, 56] width 141 height 28
paste input "[STREET_ADDRESS][PERSON_NAME]"
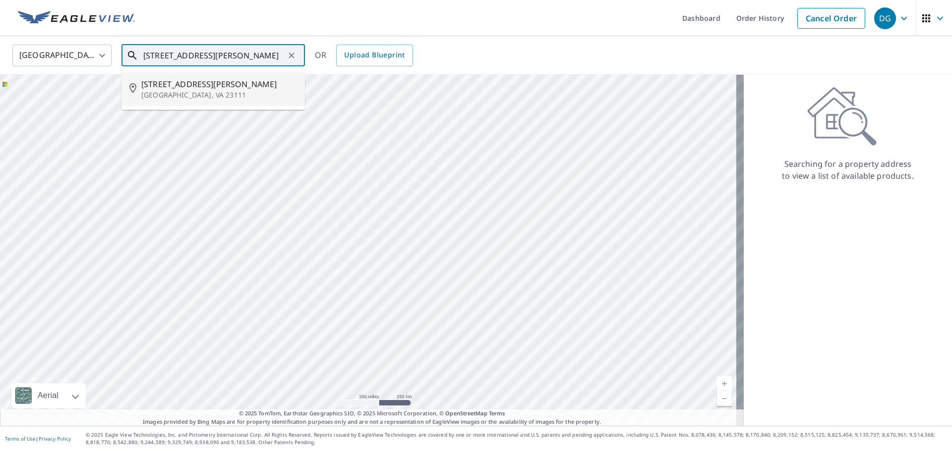
click at [219, 93] on p "[GEOGRAPHIC_DATA], VA 23111" at bounding box center [219, 95] width 156 height 10
type input "[STREET_ADDRESS][PERSON_NAME]"
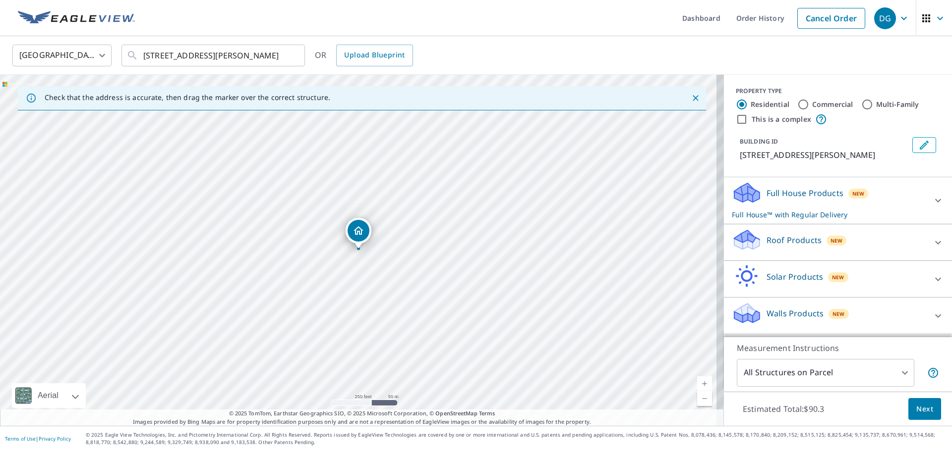
click at [795, 246] on p "Roof Products" at bounding box center [793, 240] width 55 height 12
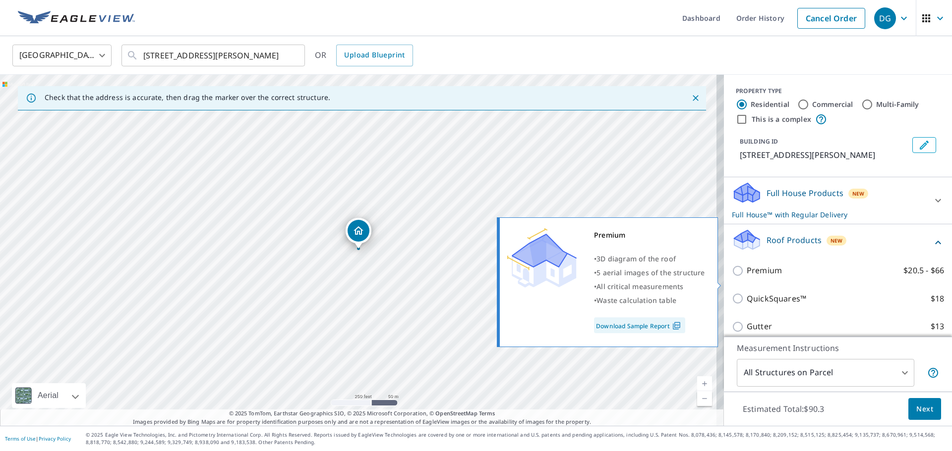
click at [750, 277] on p "Premium" at bounding box center [763, 271] width 35 height 12
click at [746, 277] on input "Premium $20.5 - $66" at bounding box center [739, 271] width 15 height 12
checkbox input "true"
checkbox input "false"
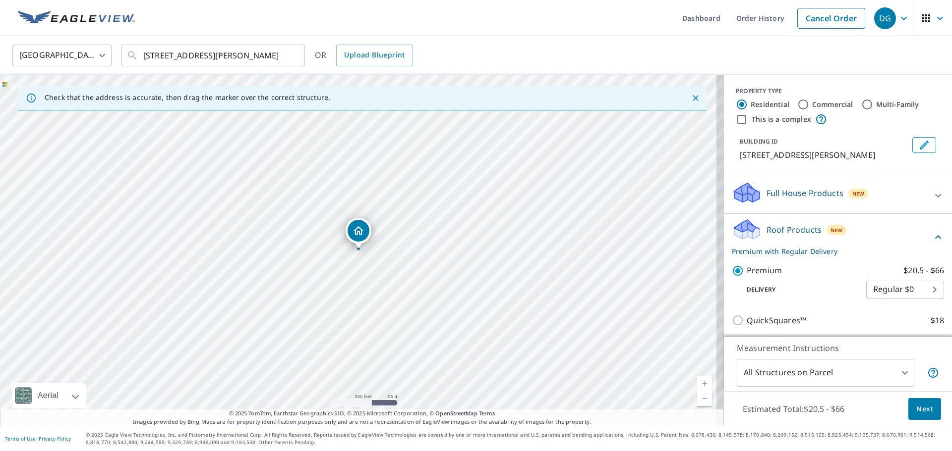
click at [916, 414] on span "Next" at bounding box center [924, 409] width 17 height 12
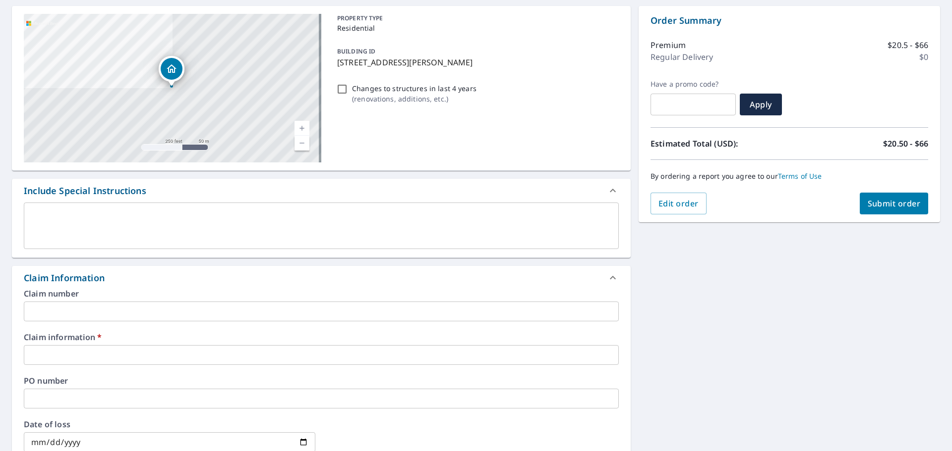
scroll to position [248, 0]
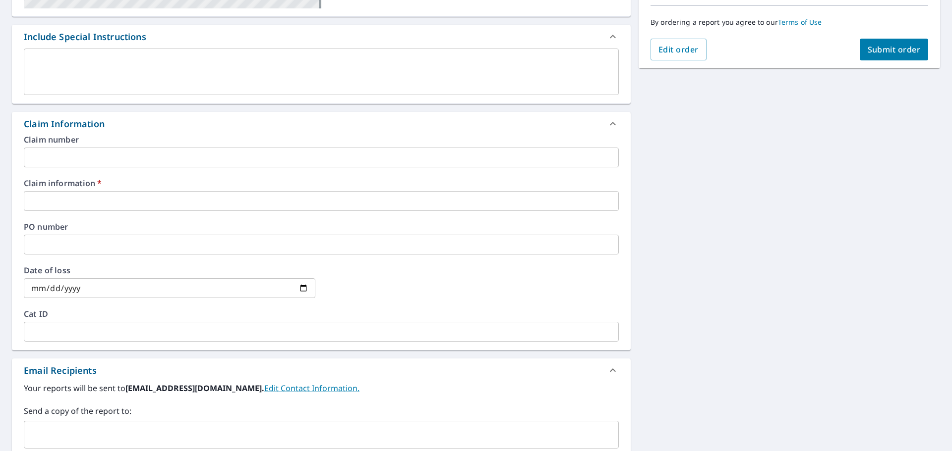
drag, startPoint x: 51, startPoint y: 204, endPoint x: 66, endPoint y: 207, distance: 15.3
click at [51, 204] on input "text" at bounding box center [321, 201] width 595 height 20
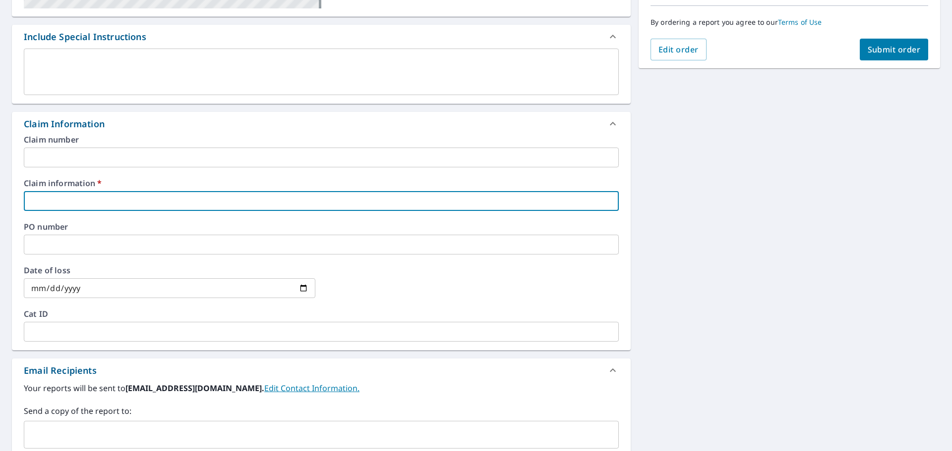
type input "HNO"
checkbox input "true"
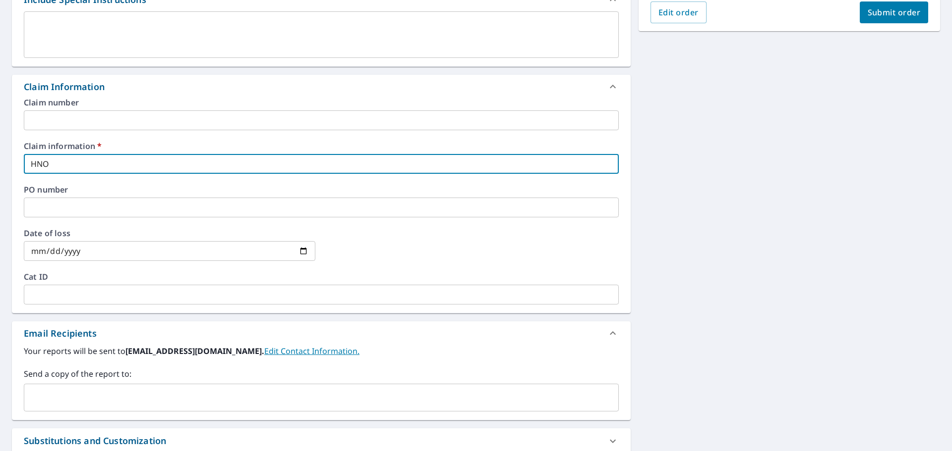
scroll to position [347, 0]
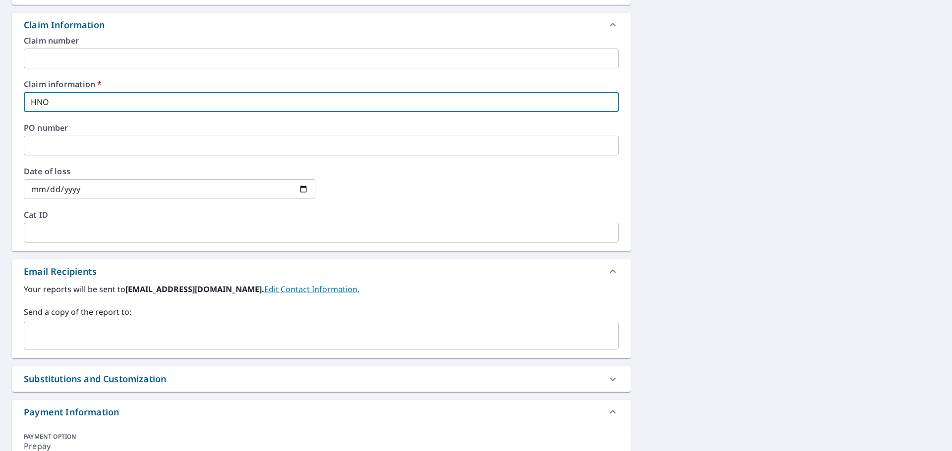
click at [190, 339] on input "text" at bounding box center [313, 336] width 571 height 19
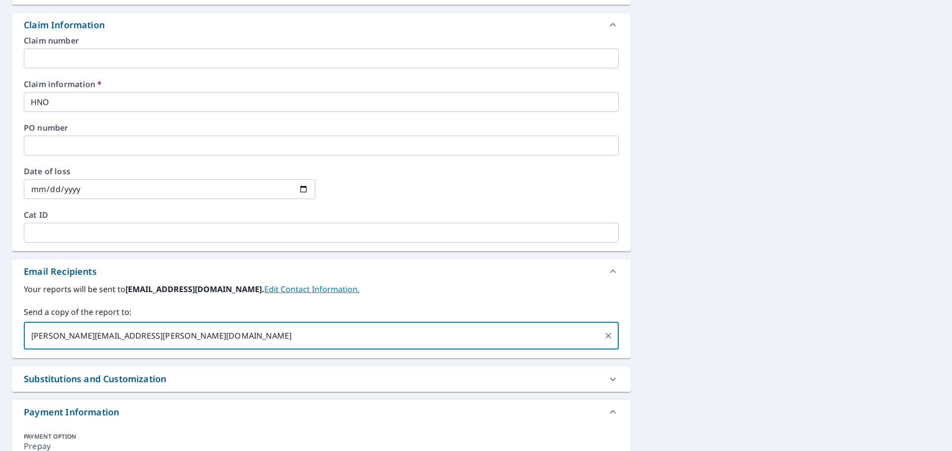
type input "[PERSON_NAME][EMAIL_ADDRESS][PERSON_NAME][DOMAIN_NAME]"
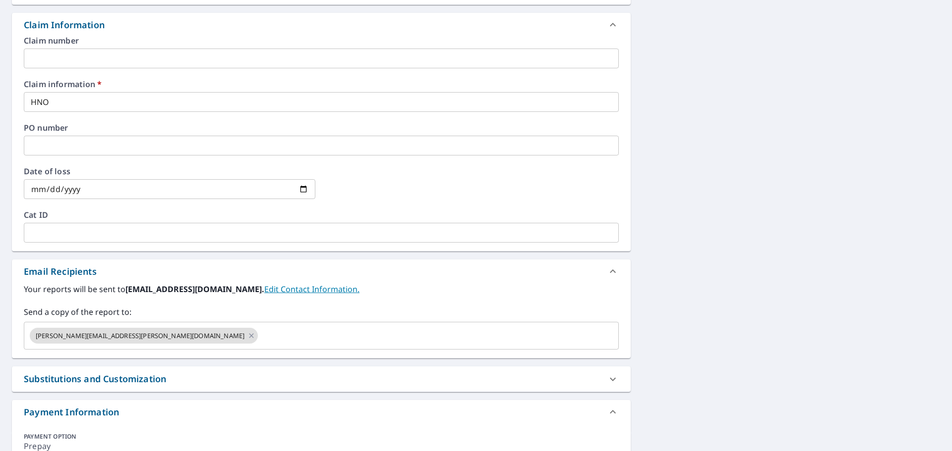
click at [855, 369] on div "[STREET_ADDRESS][PERSON_NAME] A standard road map Aerial A detailed look from a…" at bounding box center [476, 122] width 952 height 755
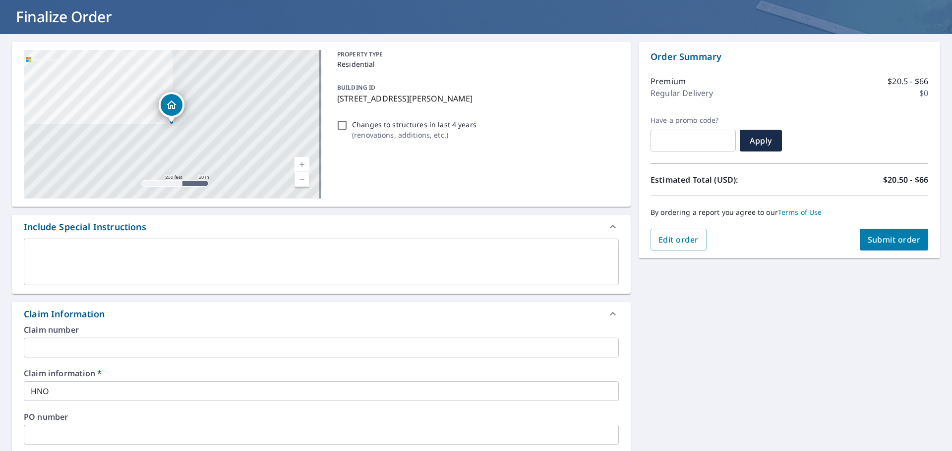
scroll to position [50, 0]
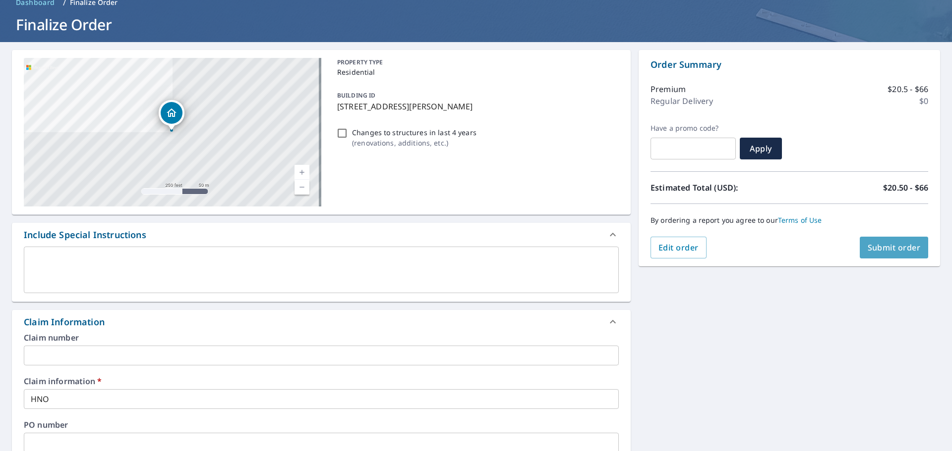
click at [871, 240] on button "Submit order" at bounding box center [893, 248] width 69 height 22
checkbox input "true"
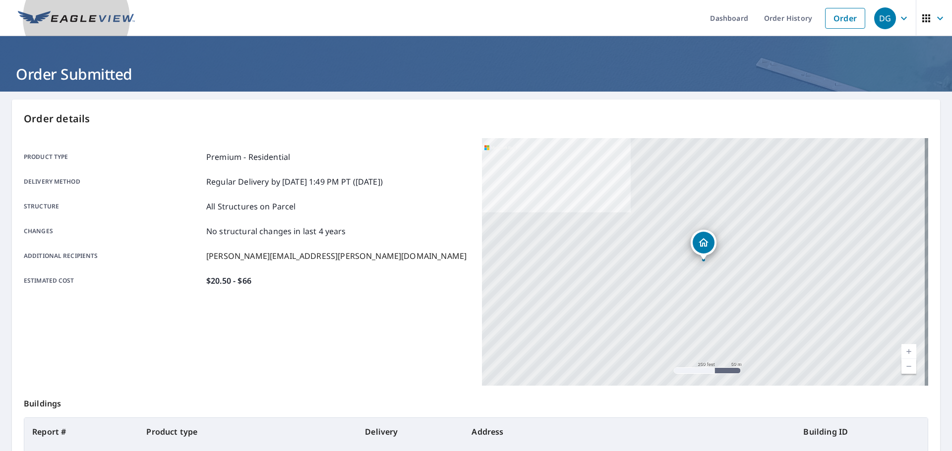
click at [53, 21] on img at bounding box center [76, 18] width 117 height 15
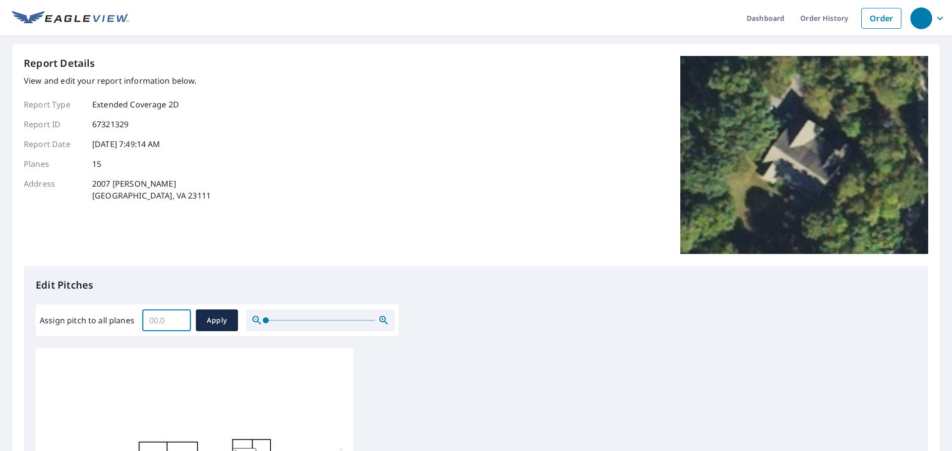
click at [160, 314] on input "Assign pitch to all planes" at bounding box center [166, 321] width 49 height 28
type input "0"
type input "10"
click at [227, 323] on span "Apply" at bounding box center [217, 321] width 26 height 12
type input "10"
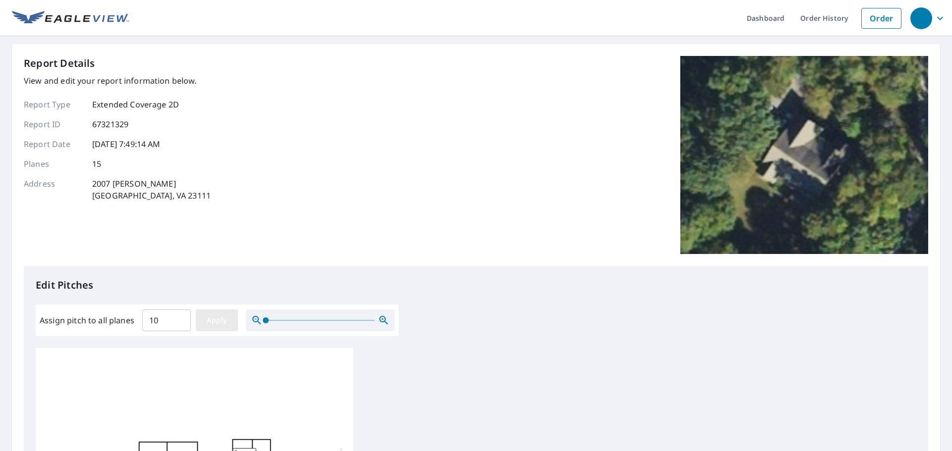
type input "10"
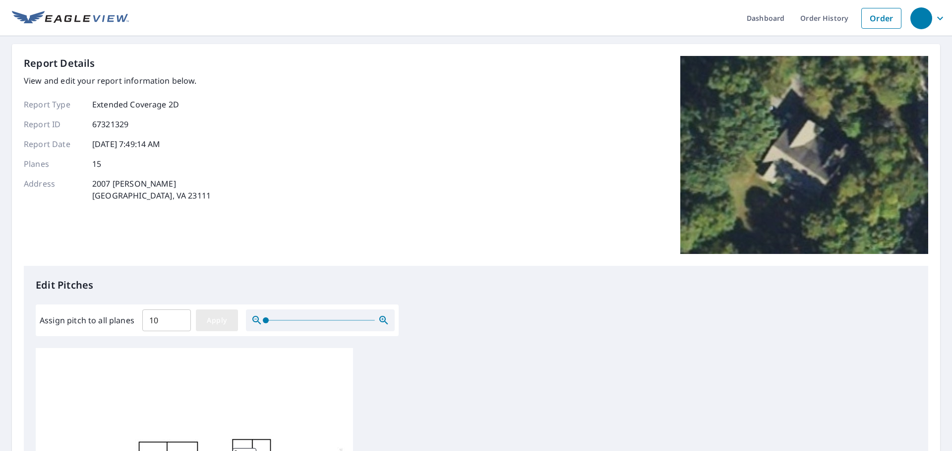
type input "10"
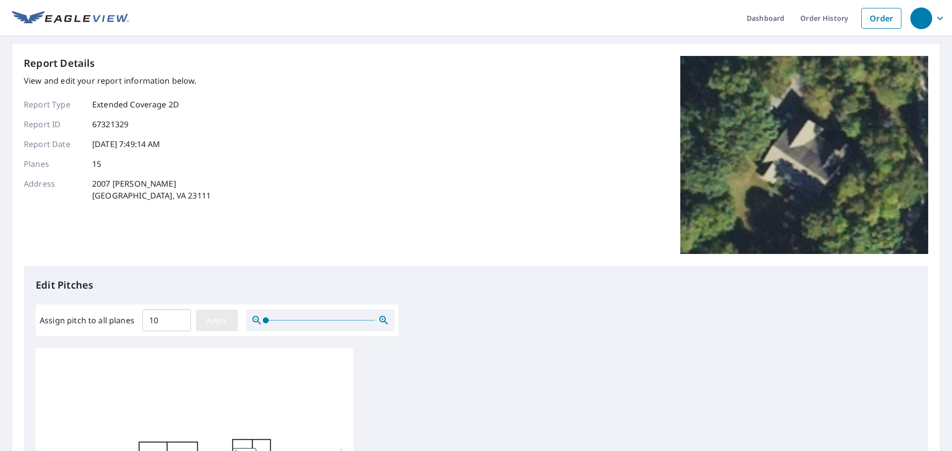
type input "10"
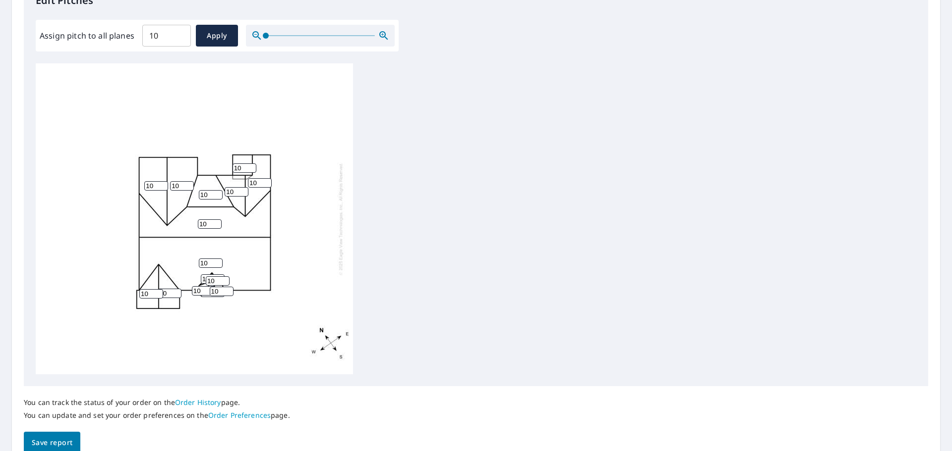
scroll to position [297, 0]
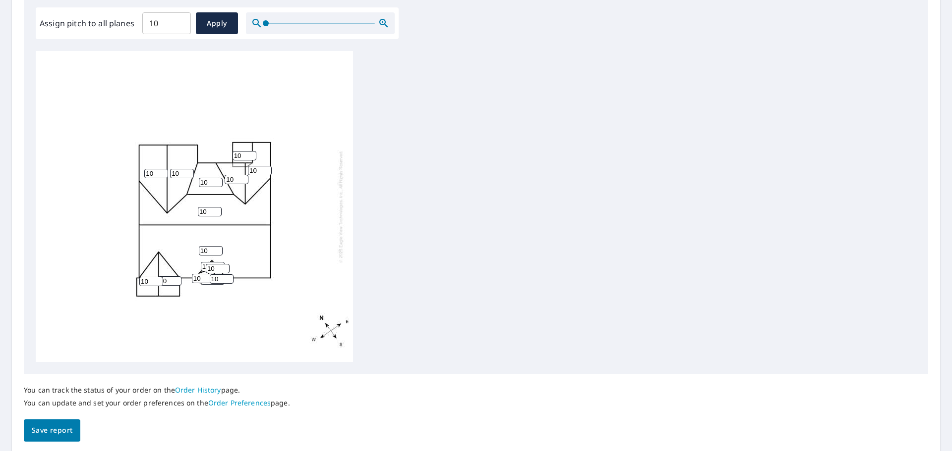
click at [60, 437] on button "Save report" at bounding box center [52, 431] width 56 height 22
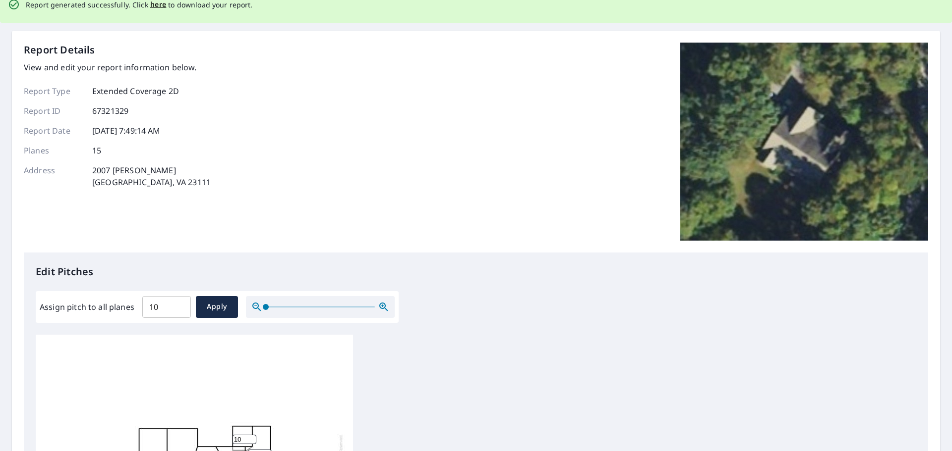
scroll to position [0, 0]
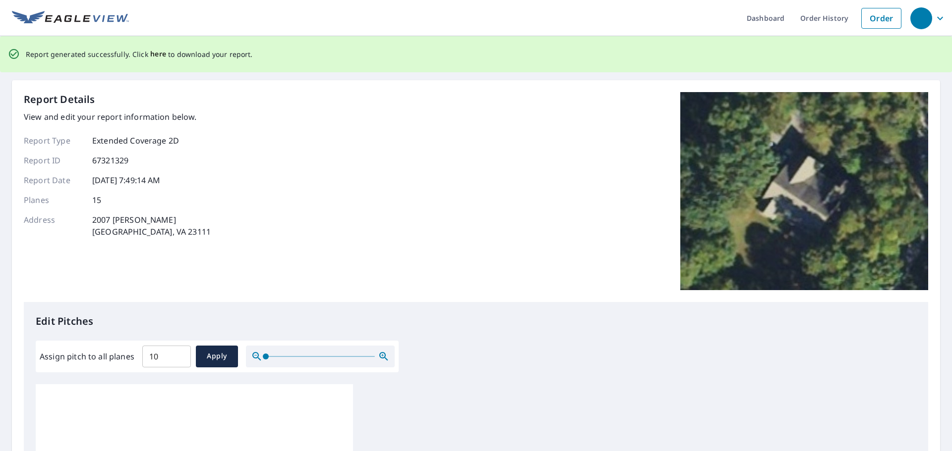
click at [159, 54] on span "here" at bounding box center [158, 54] width 16 height 12
